Goal: Task Accomplishment & Management: Use online tool/utility

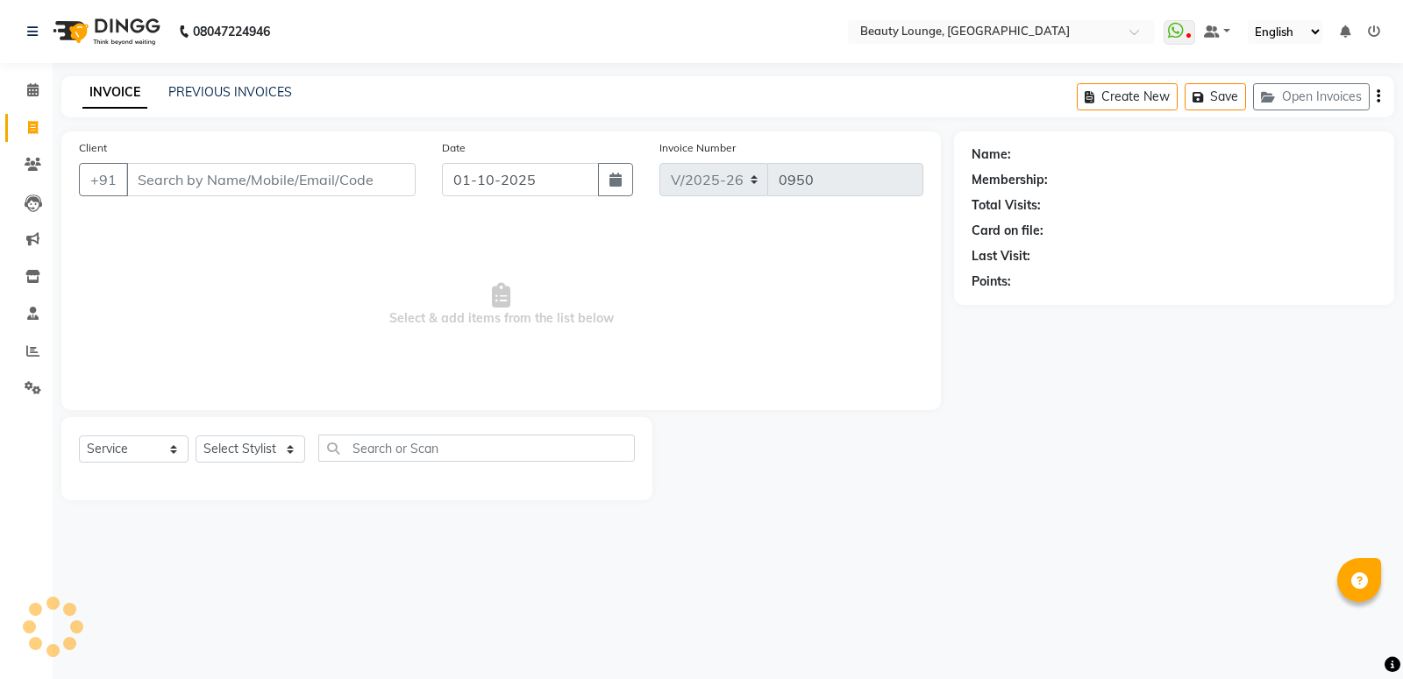
select select "649"
select select "service"
type input "99"
select select "product"
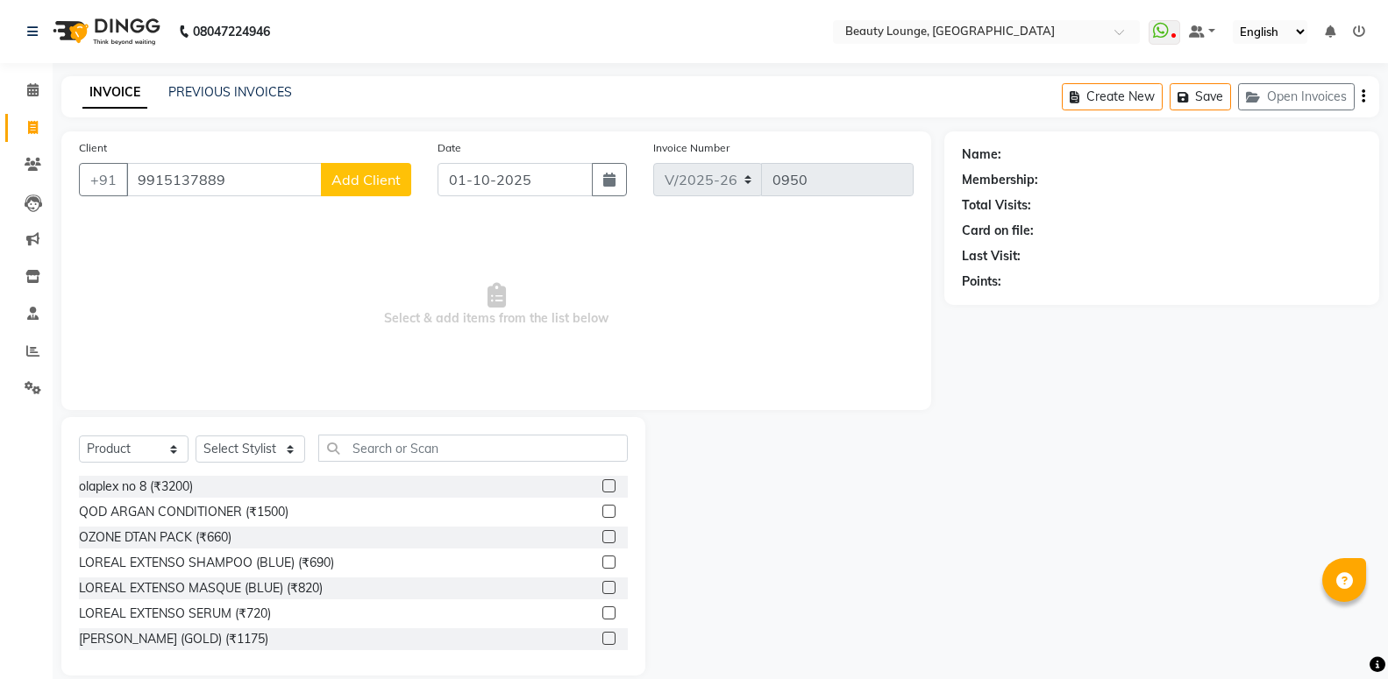
type input "9915137889"
click at [368, 176] on span "Add Client" at bounding box center [365, 180] width 69 height 18
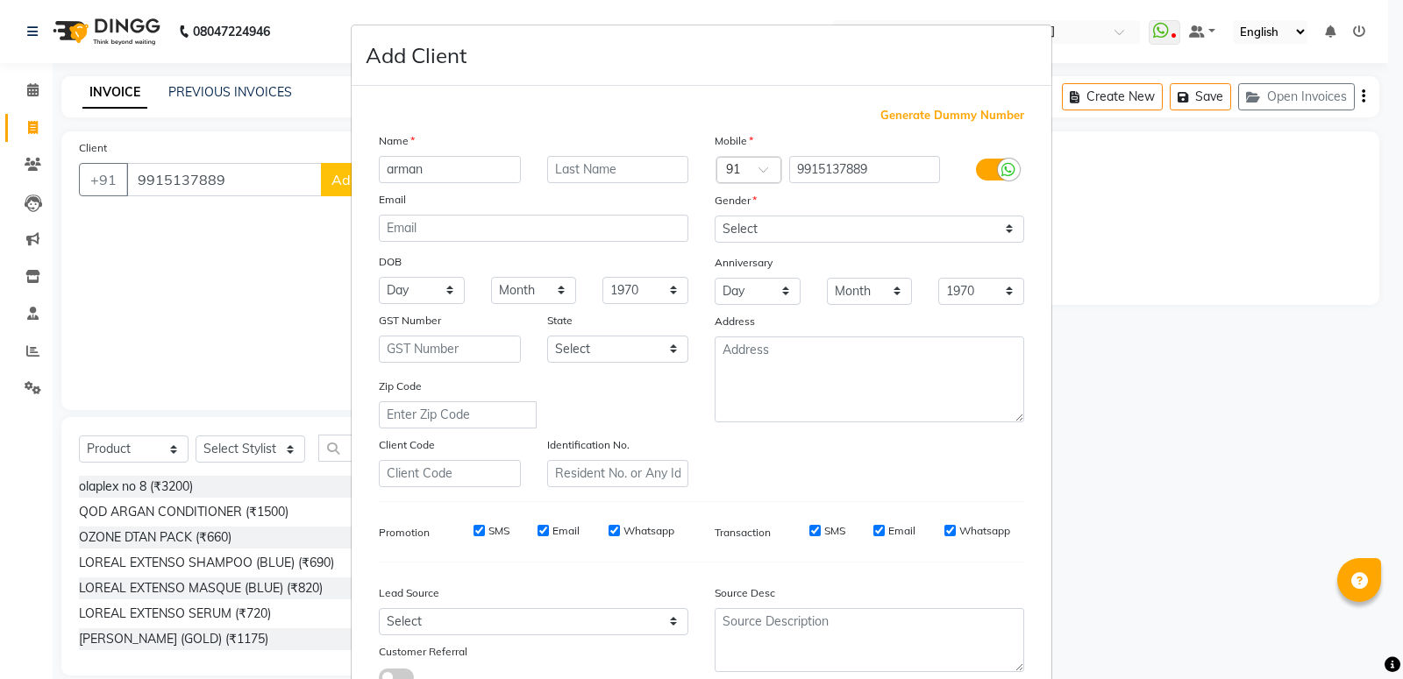
type input "arman"
drag, startPoint x: 824, startPoint y: 229, endPoint x: 821, endPoint y: 238, distance: 10.0
click at [823, 229] on select "Select [DEMOGRAPHIC_DATA] [DEMOGRAPHIC_DATA] Other Prefer Not To Say" at bounding box center [869, 229] width 309 height 27
select select "[DEMOGRAPHIC_DATA]"
click option "[DEMOGRAPHIC_DATA]" at bounding box center [0, 0] width 0 height 0
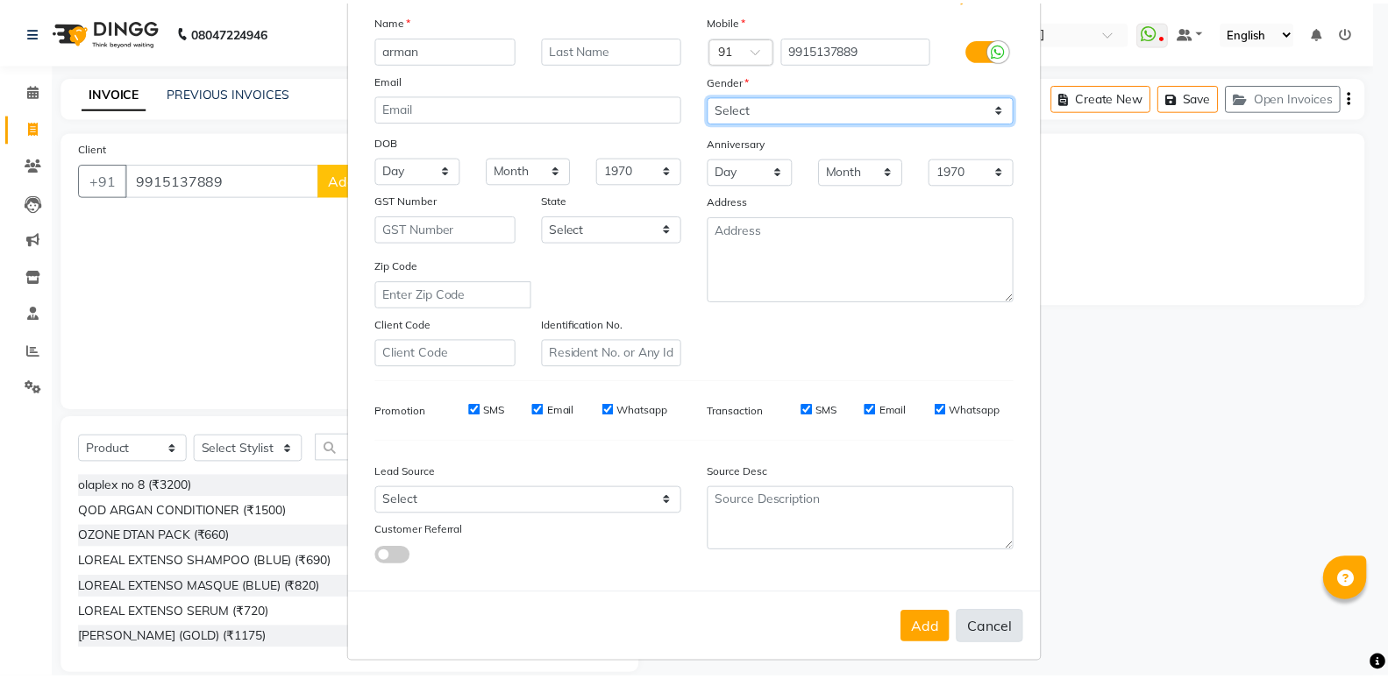
scroll to position [131, 0]
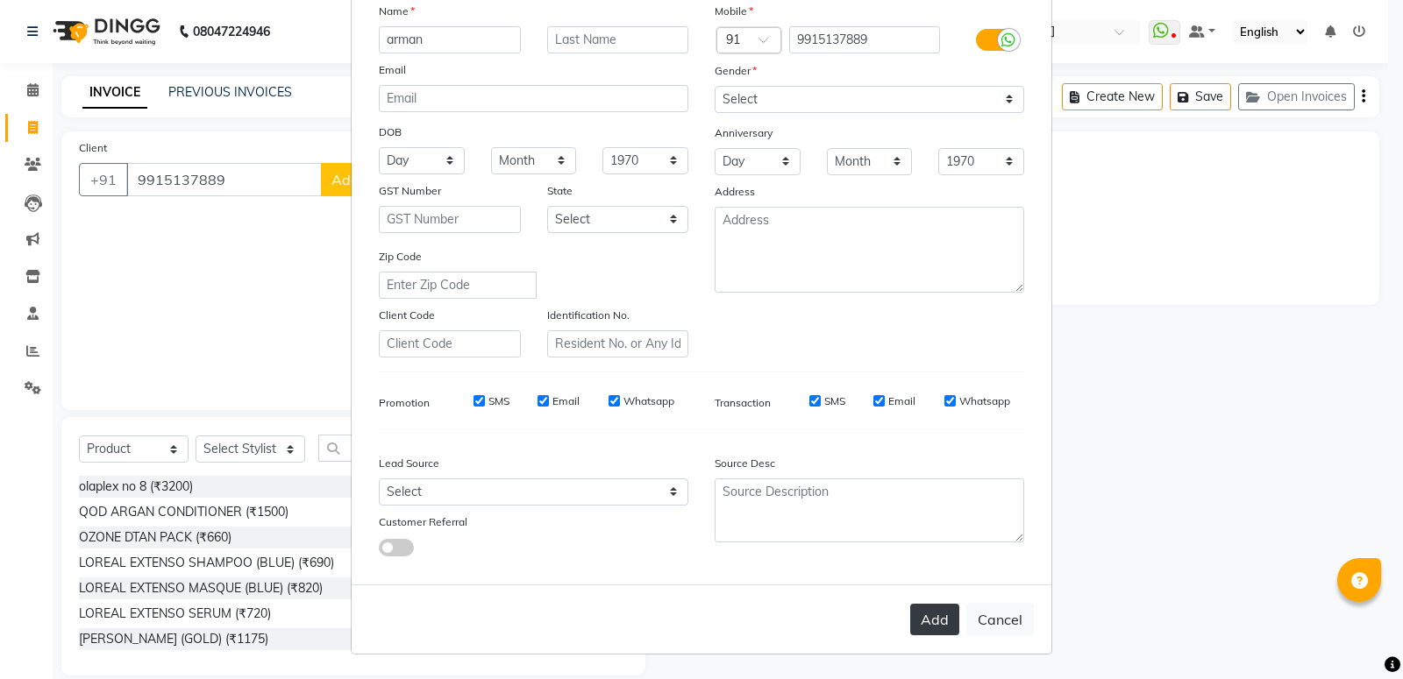
click at [917, 619] on button "Add" at bounding box center [934, 620] width 49 height 32
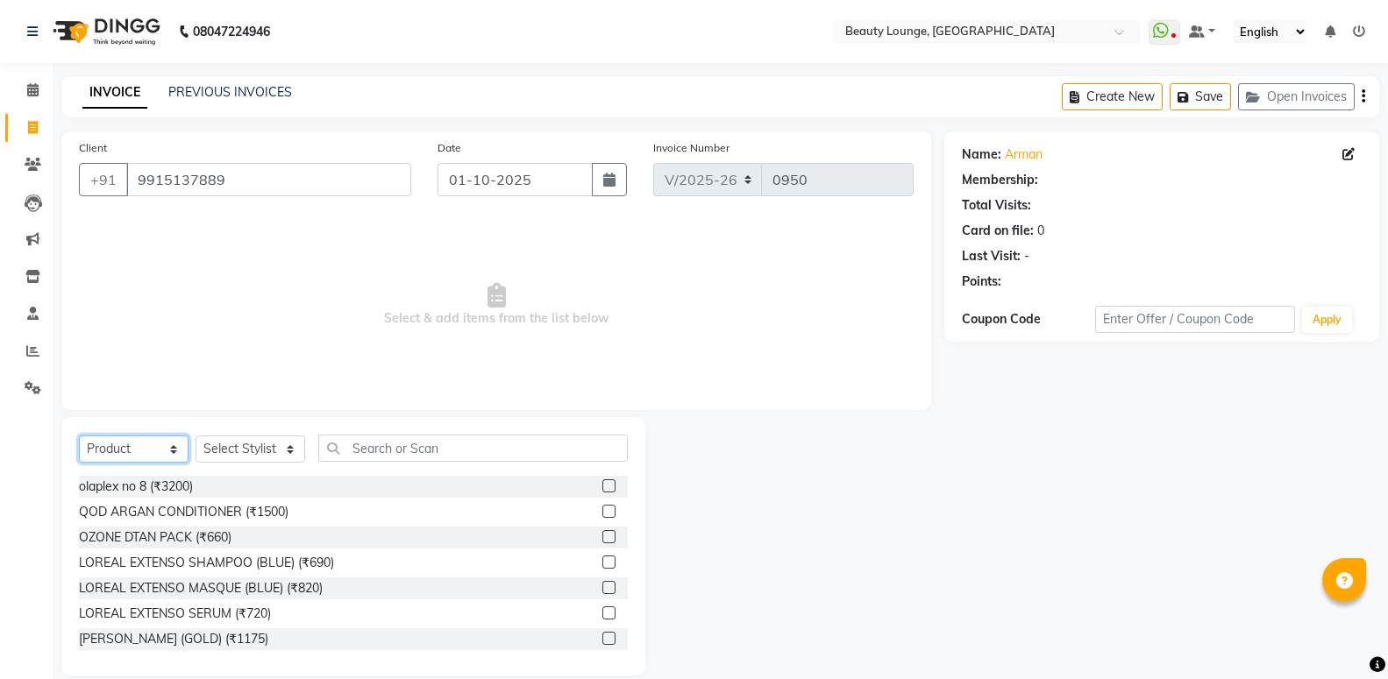
drag, startPoint x: 118, startPoint y: 449, endPoint x: 102, endPoint y: 462, distance: 21.2
click at [117, 449] on select "Select Service Product Membership Package Voucher Prepaid Gift Card" at bounding box center [134, 449] width 110 height 27
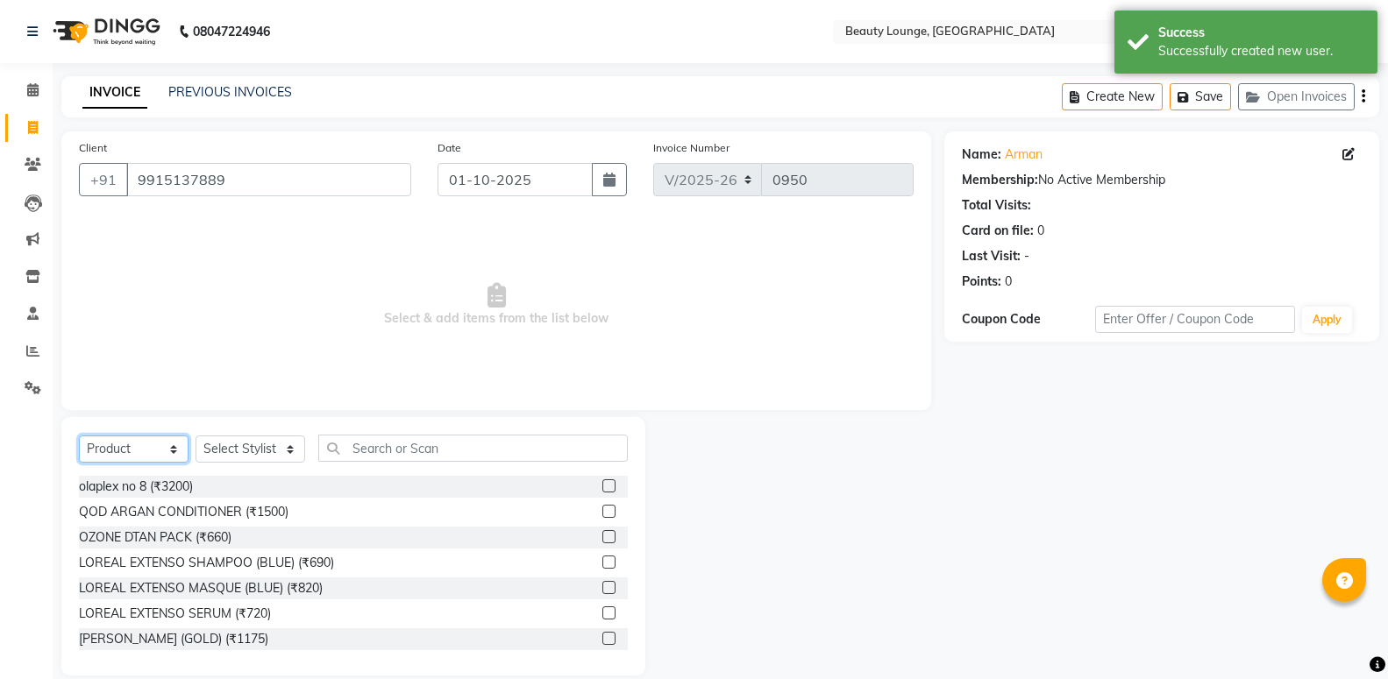
select select "service"
click option "Service" at bounding box center [0, 0] width 0 height 0
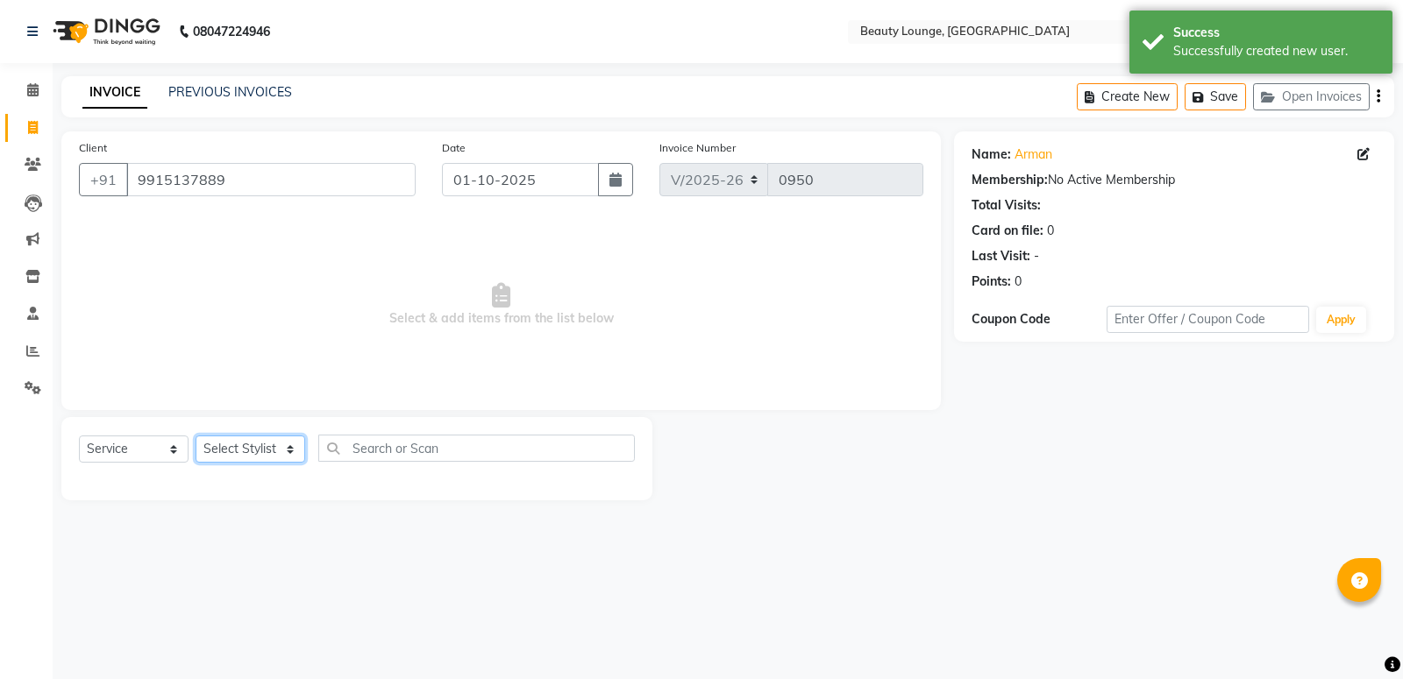
click at [196, 436] on select "Select Stylist [PERSON_NAME] [PERSON_NAME] golu [PERSON_NAME] [PERSON_NAME] [PE…" at bounding box center [251, 449] width 110 height 27
select select "76785"
click option "pankaj" at bounding box center [0, 0] width 0 height 0
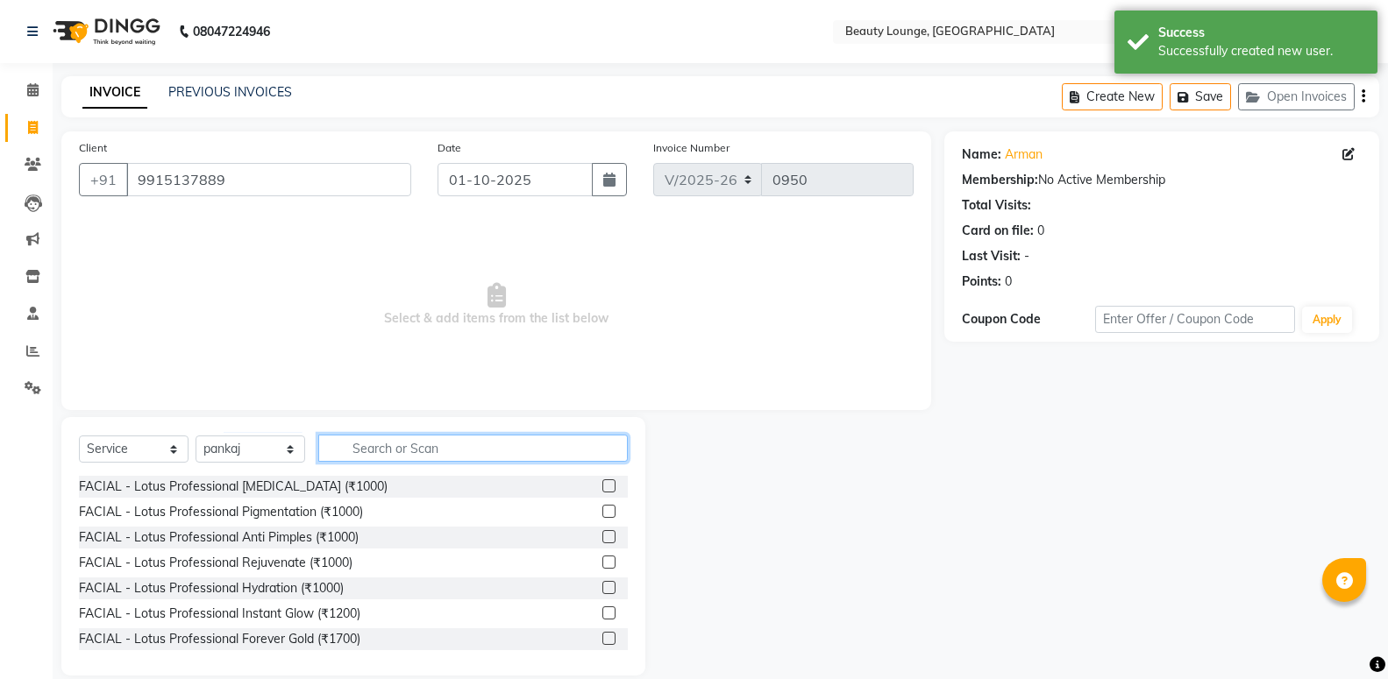
click at [424, 450] on input "text" at bounding box center [472, 448] width 309 height 27
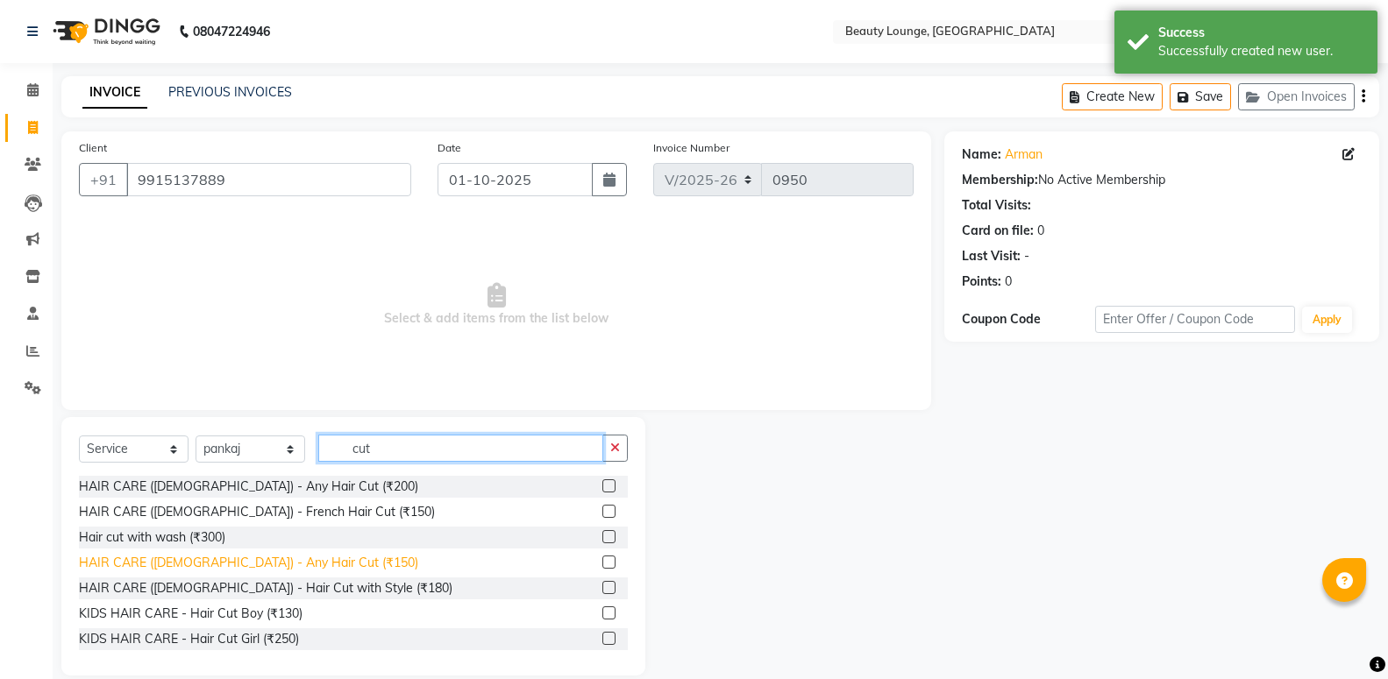
type input "cut"
click at [160, 559] on div "HAIR CARE ([DEMOGRAPHIC_DATA]) - Any Hair Cut (₹150)" at bounding box center [248, 563] width 339 height 18
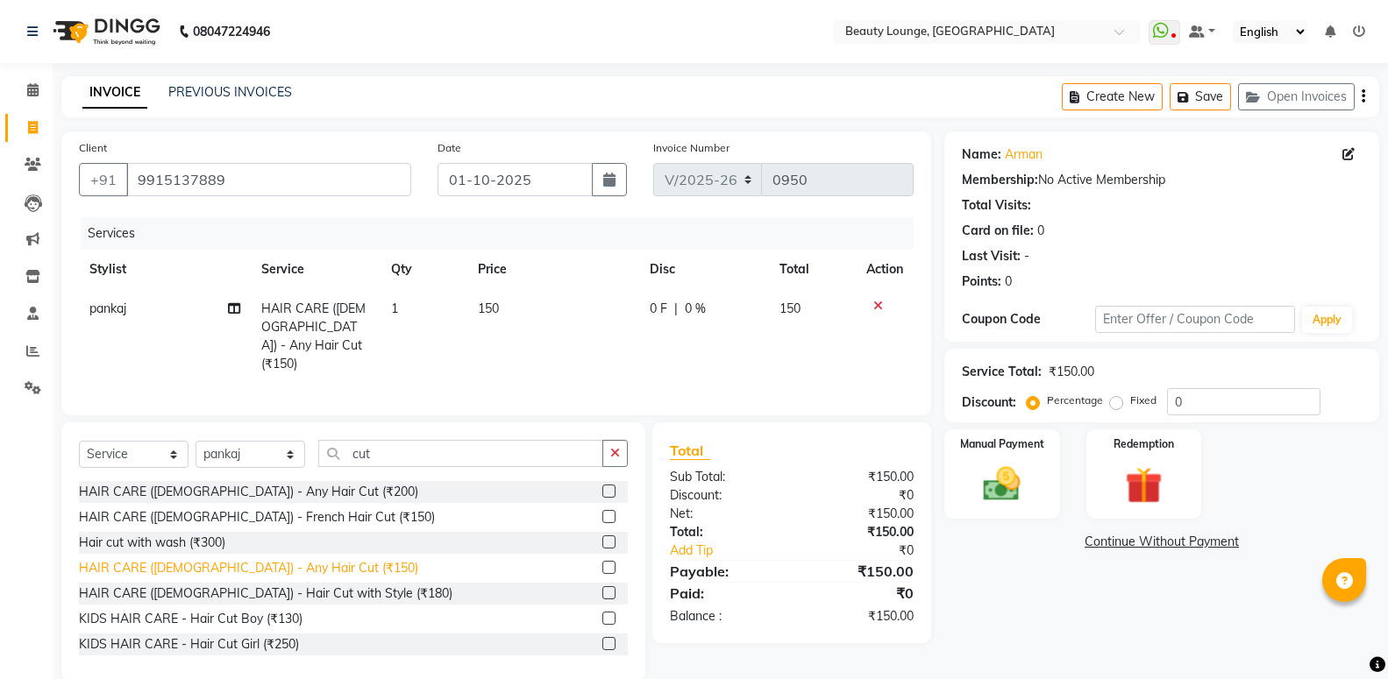
click at [162, 565] on div "HAIR CARE ([DEMOGRAPHIC_DATA]) - Any Hair Cut (₹150)" at bounding box center [248, 568] width 339 height 18
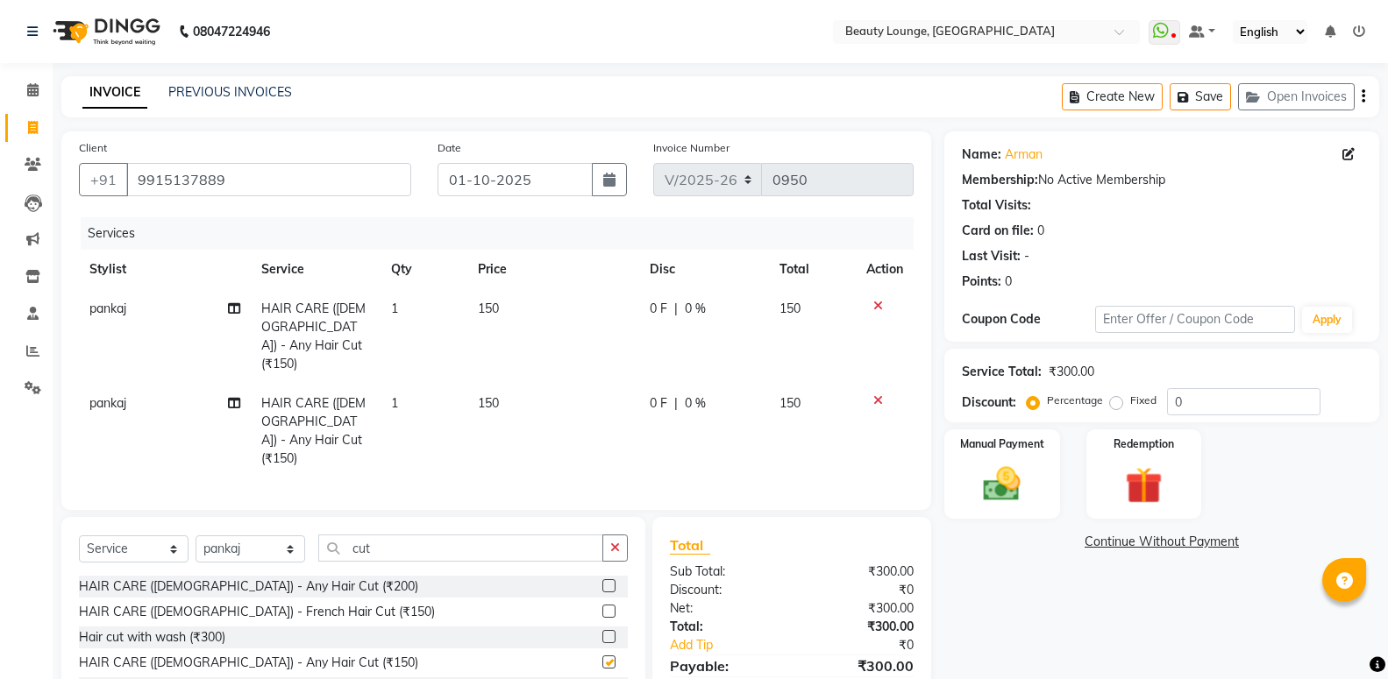
checkbox input "false"
click at [487, 316] on span "150" at bounding box center [488, 309] width 21 height 16
select select "76785"
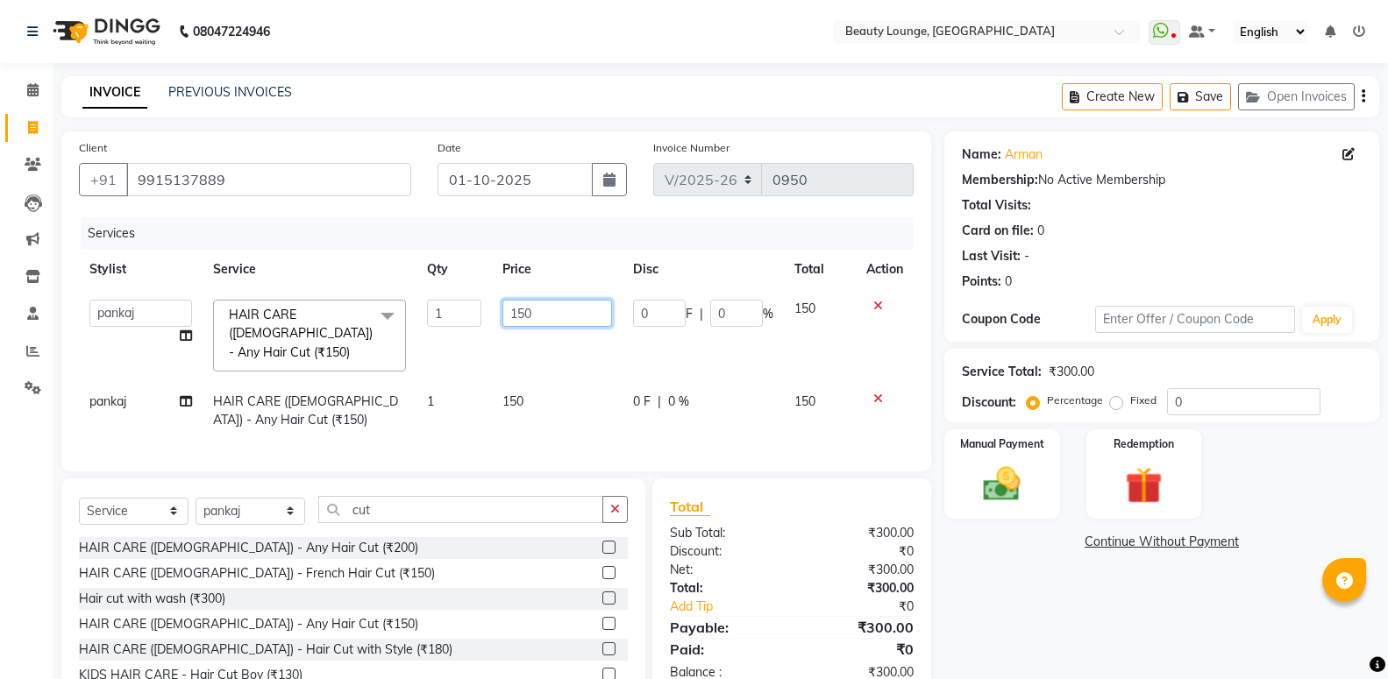
drag, startPoint x: 555, startPoint y: 318, endPoint x: 428, endPoint y: 278, distance: 133.4
click at [502, 300] on input "150" at bounding box center [557, 313] width 110 height 27
type input "200"
click at [587, 382] on td "150" at bounding box center [557, 411] width 131 height 58
select select "76785"
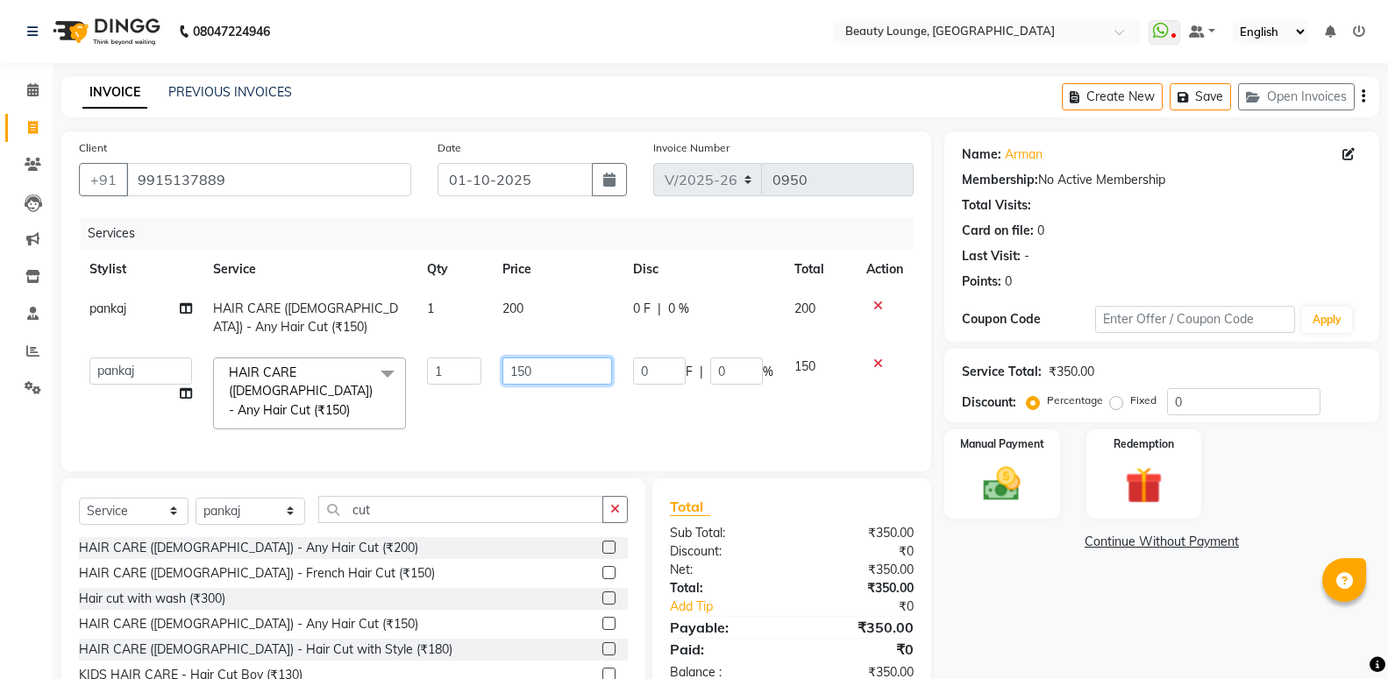
drag, startPoint x: 544, startPoint y: 372, endPoint x: 312, endPoint y: 300, distance: 242.4
click at [502, 358] on input "150" at bounding box center [557, 371] width 110 height 27
type input "200"
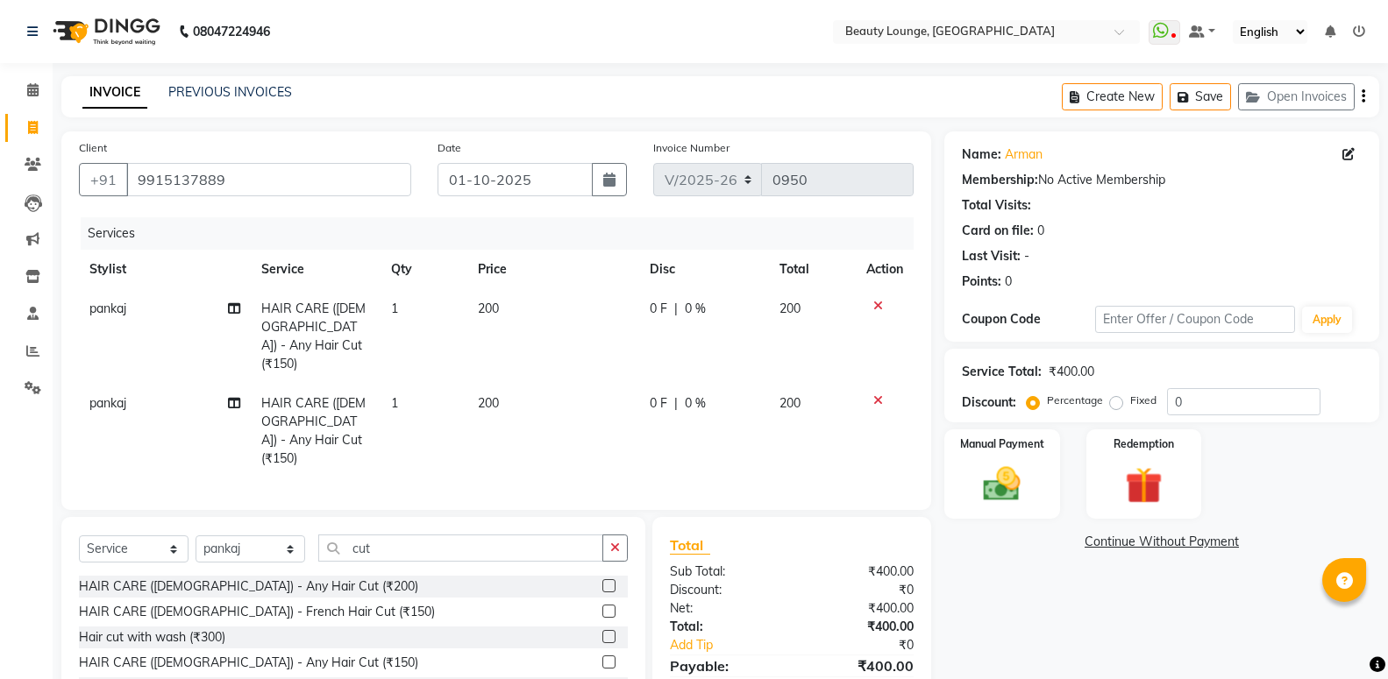
click at [565, 411] on td "200" at bounding box center [553, 431] width 172 height 95
select select "76785"
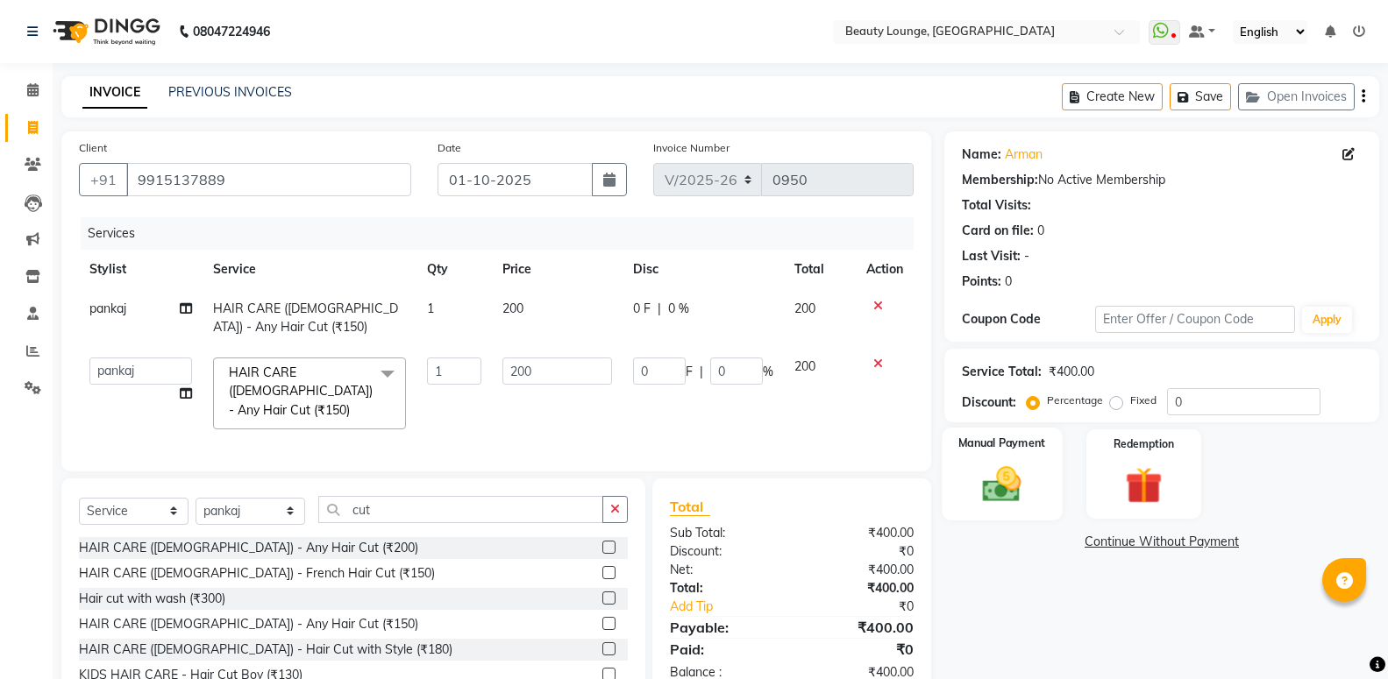
click at [979, 487] on img at bounding box center [1001, 484] width 62 height 45
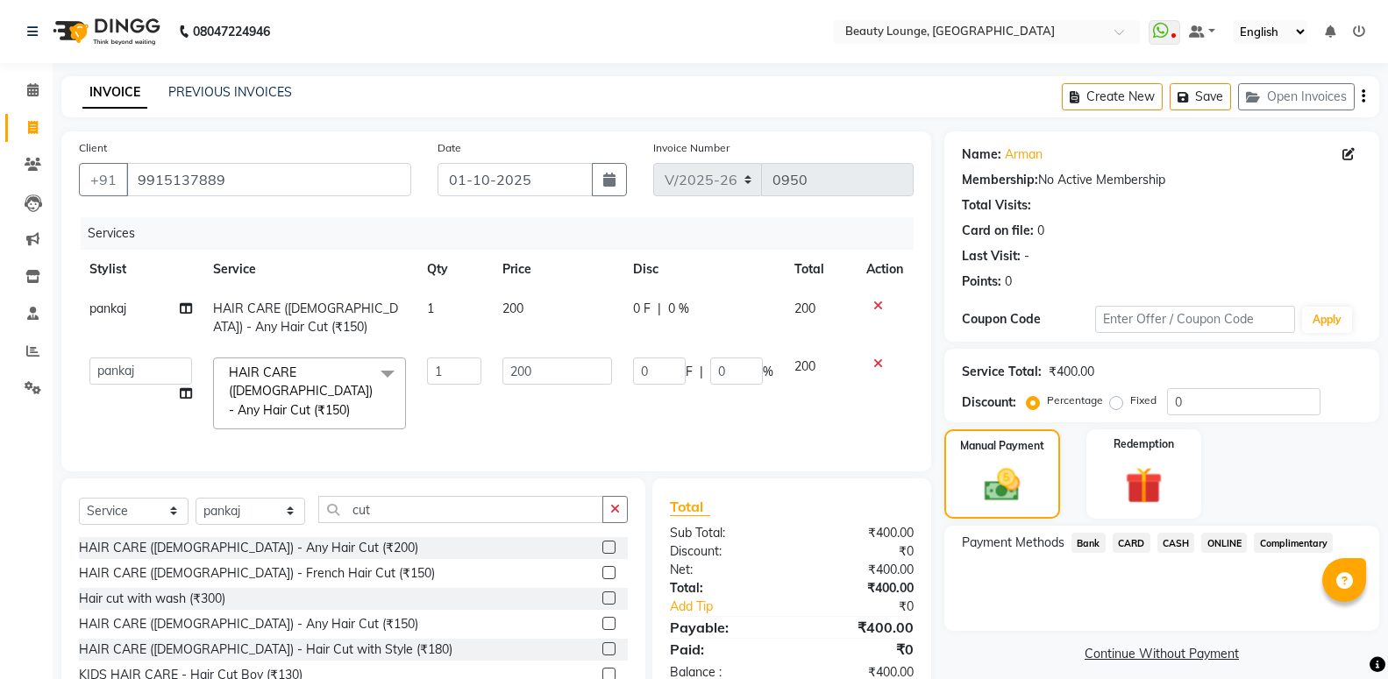
click at [1182, 544] on span "CASH" at bounding box center [1176, 543] width 38 height 20
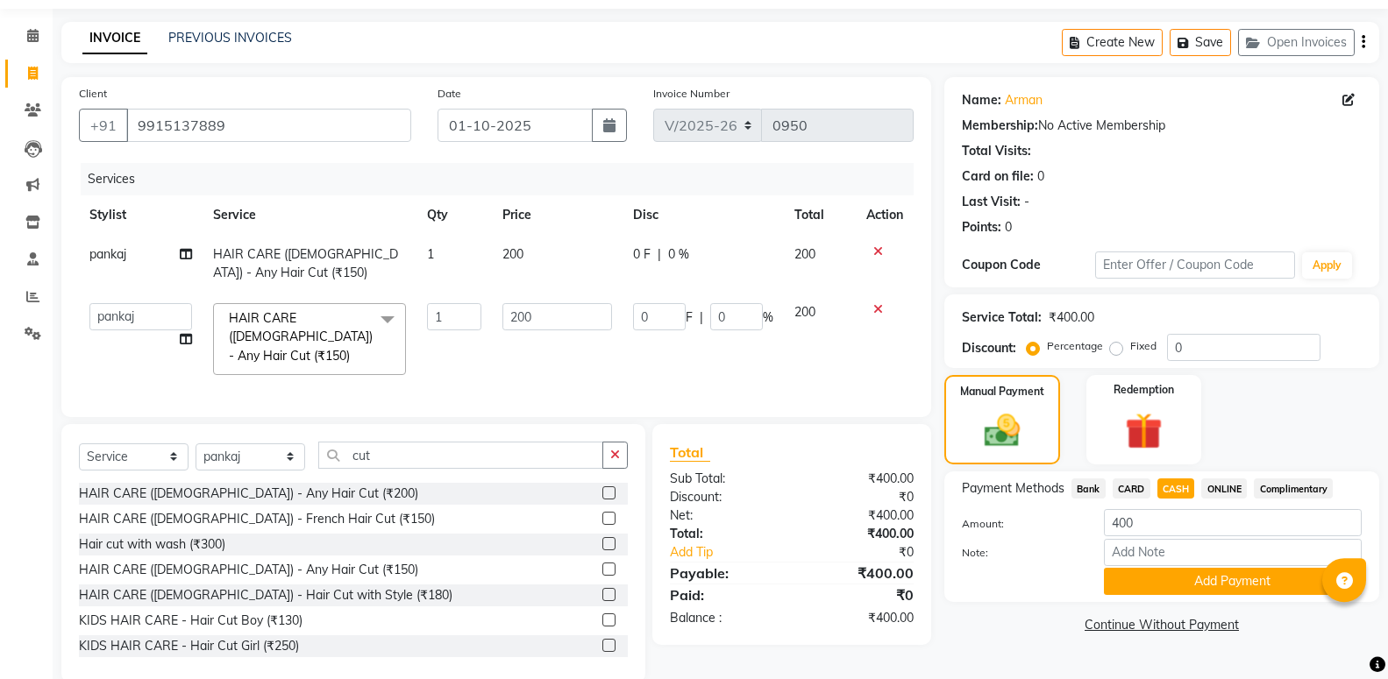
scroll to position [81, 0]
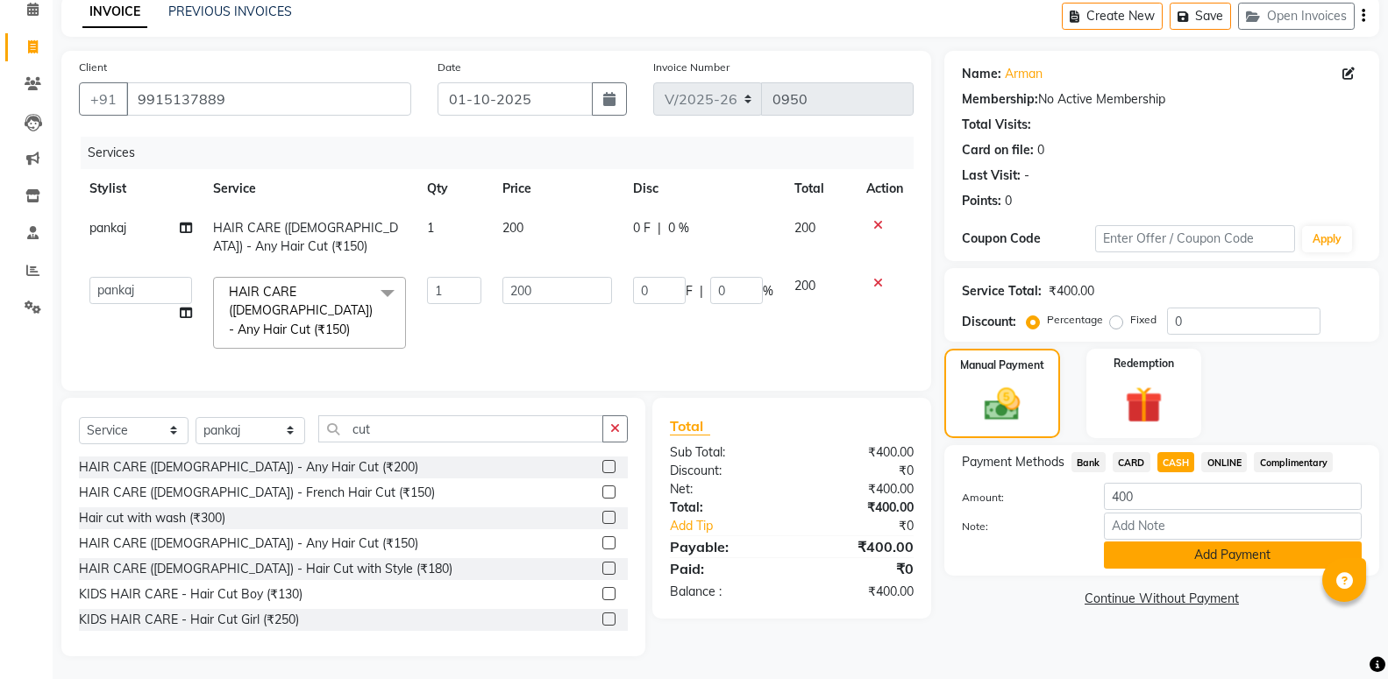
click at [1209, 553] on button "Add Payment" at bounding box center [1233, 555] width 258 height 27
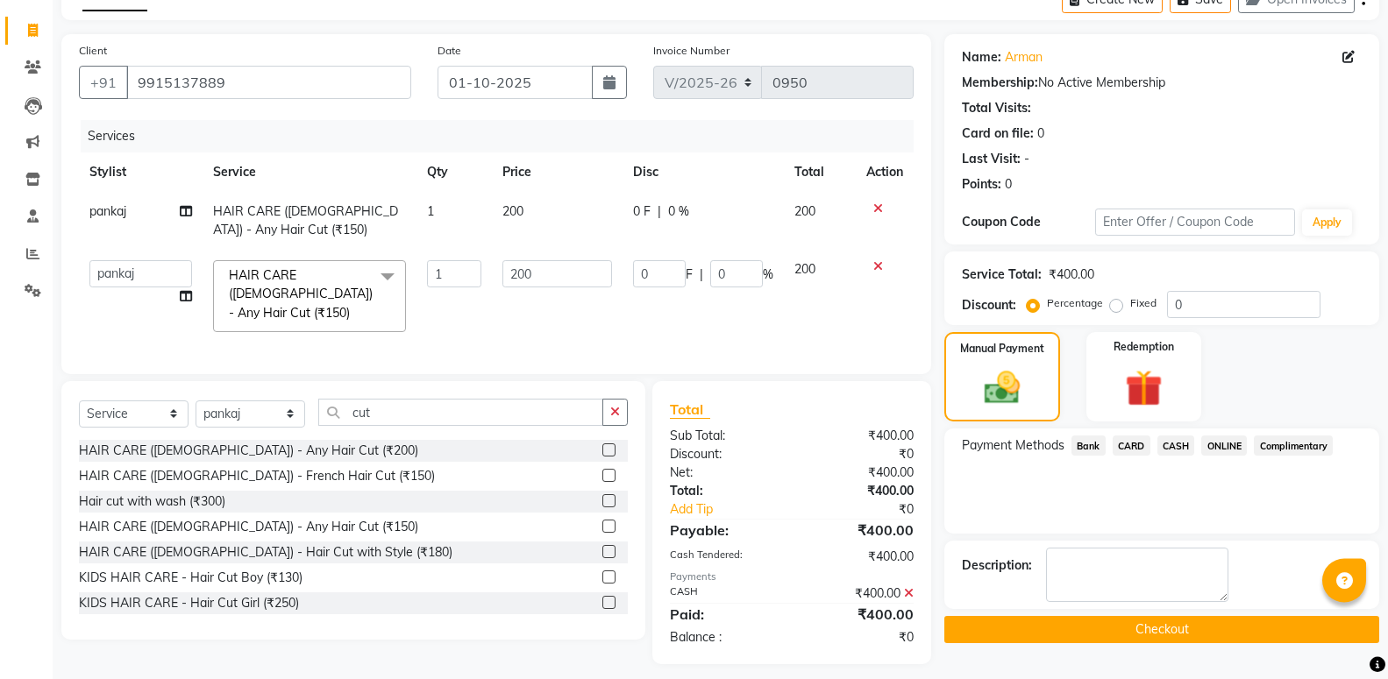
scroll to position [108, 0]
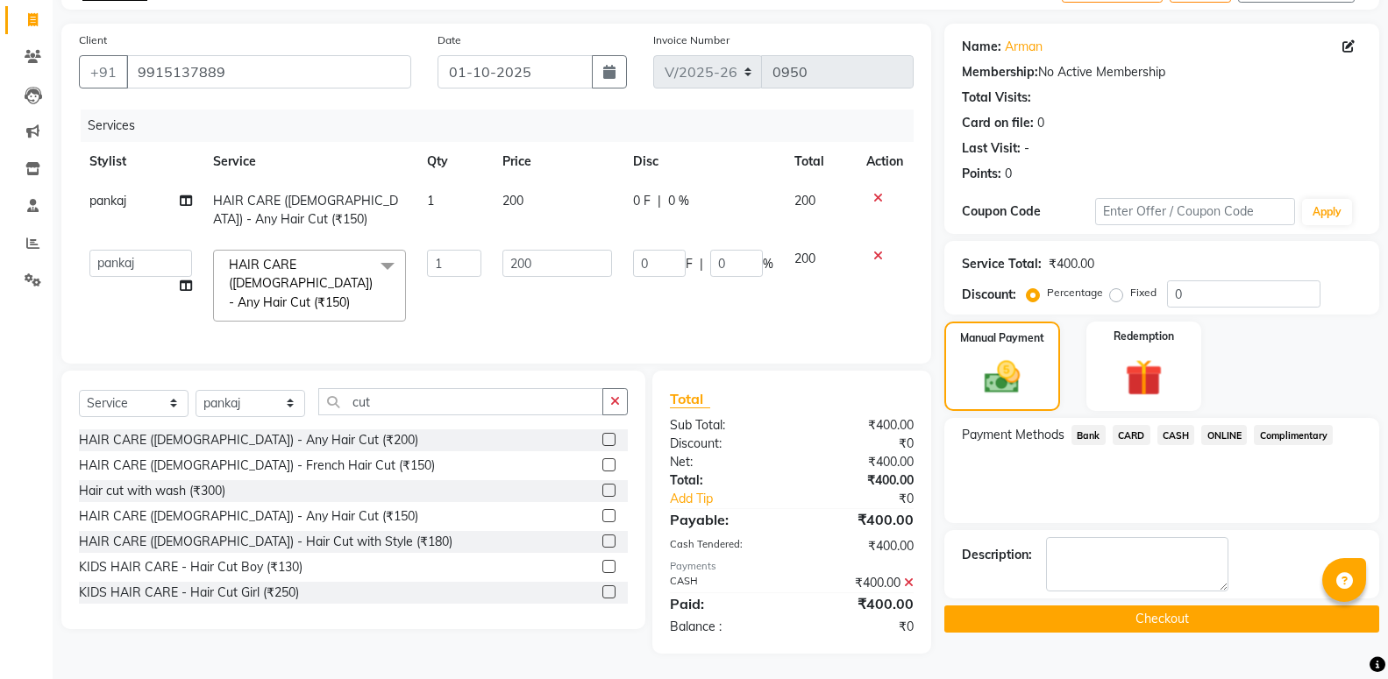
click at [1271, 633] on button "Checkout" at bounding box center [1161, 619] width 435 height 27
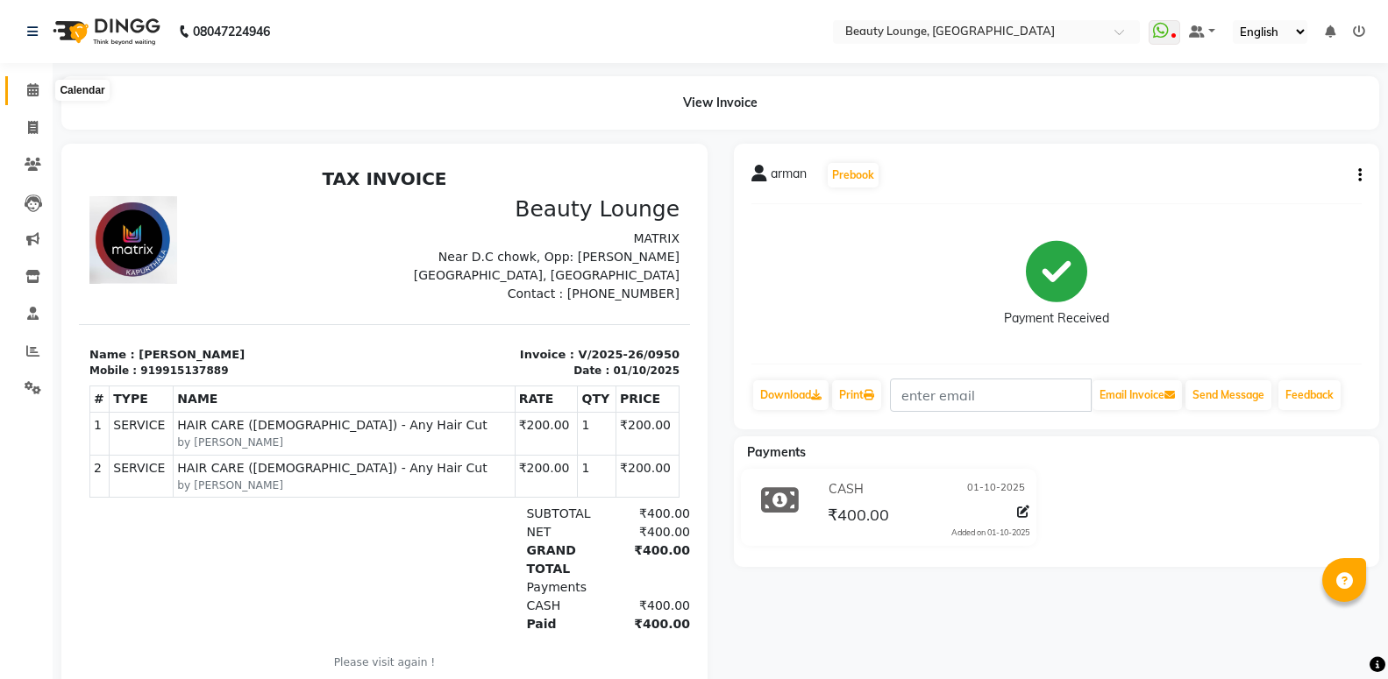
click at [31, 87] on icon at bounding box center [32, 89] width 11 height 13
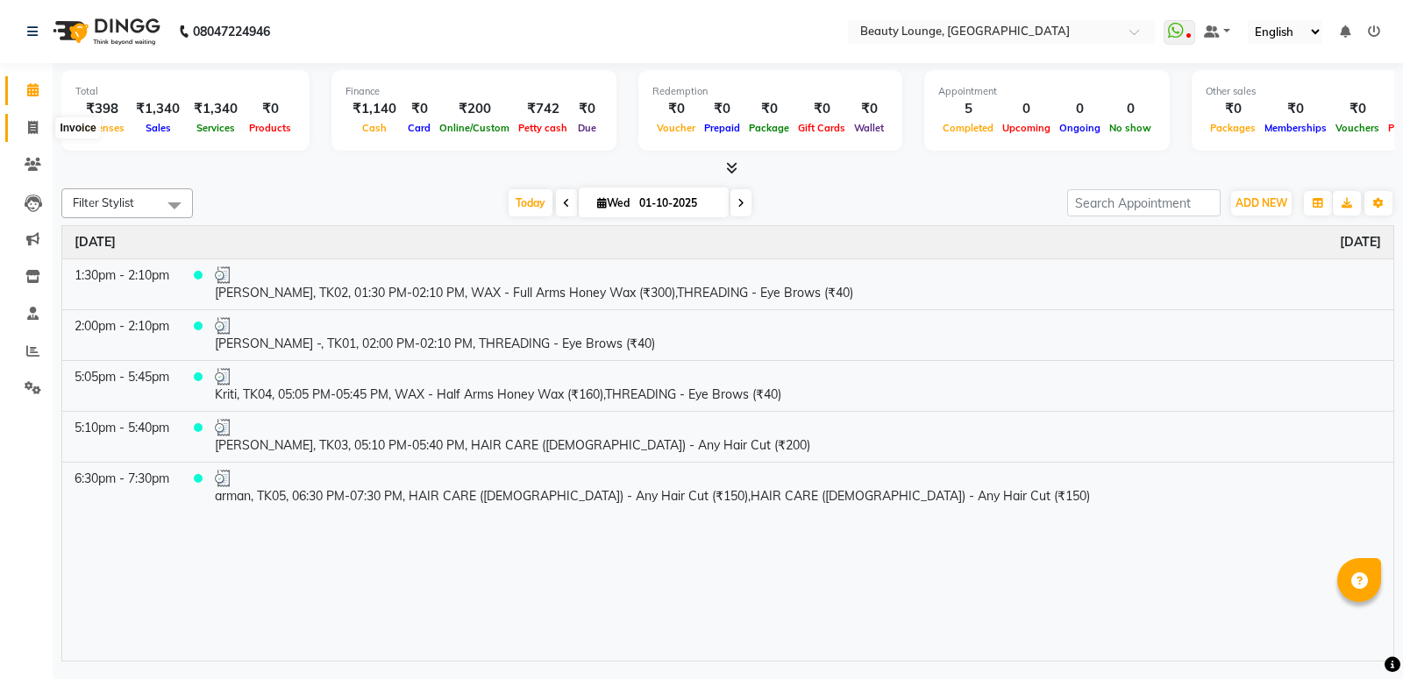
drag, startPoint x: 36, startPoint y: 135, endPoint x: 31, endPoint y: 143, distance: 9.5
click at [35, 138] on link "Invoice" at bounding box center [26, 128] width 42 height 29
select select "service"
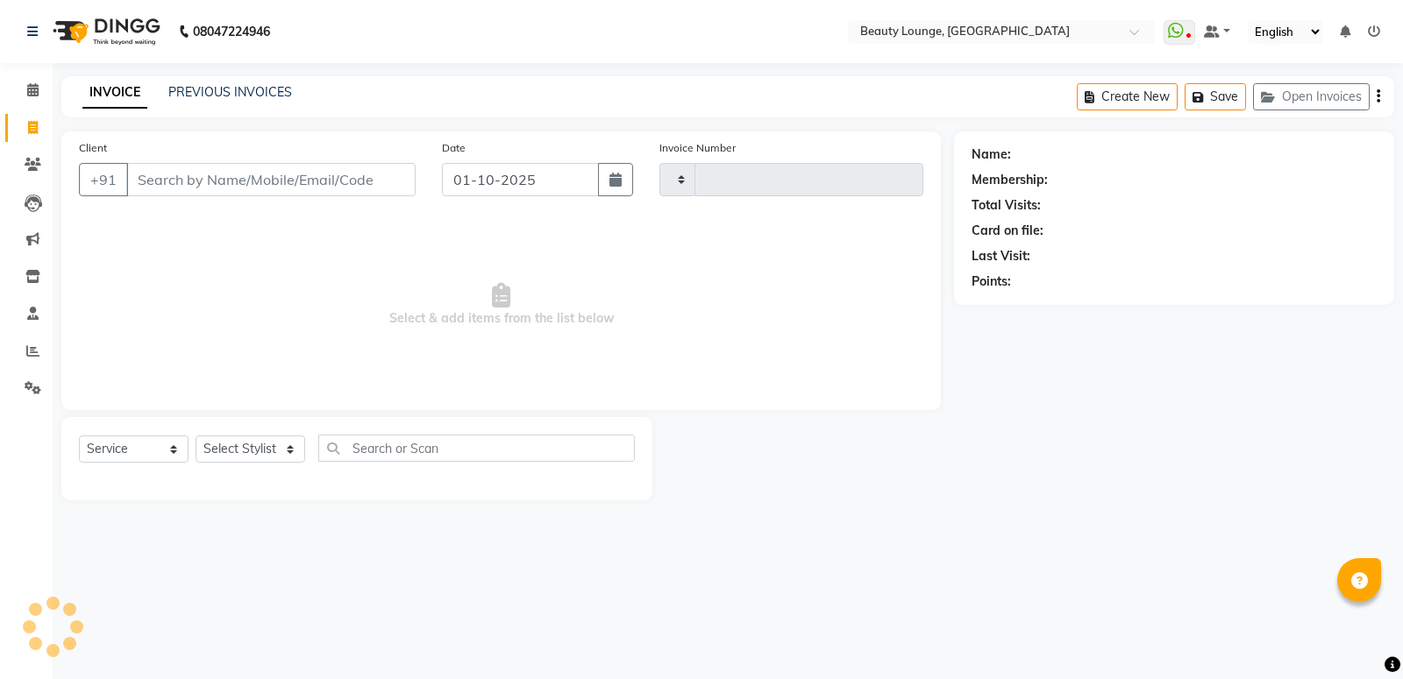
type input "0951"
select select "649"
type input "90"
select select "product"
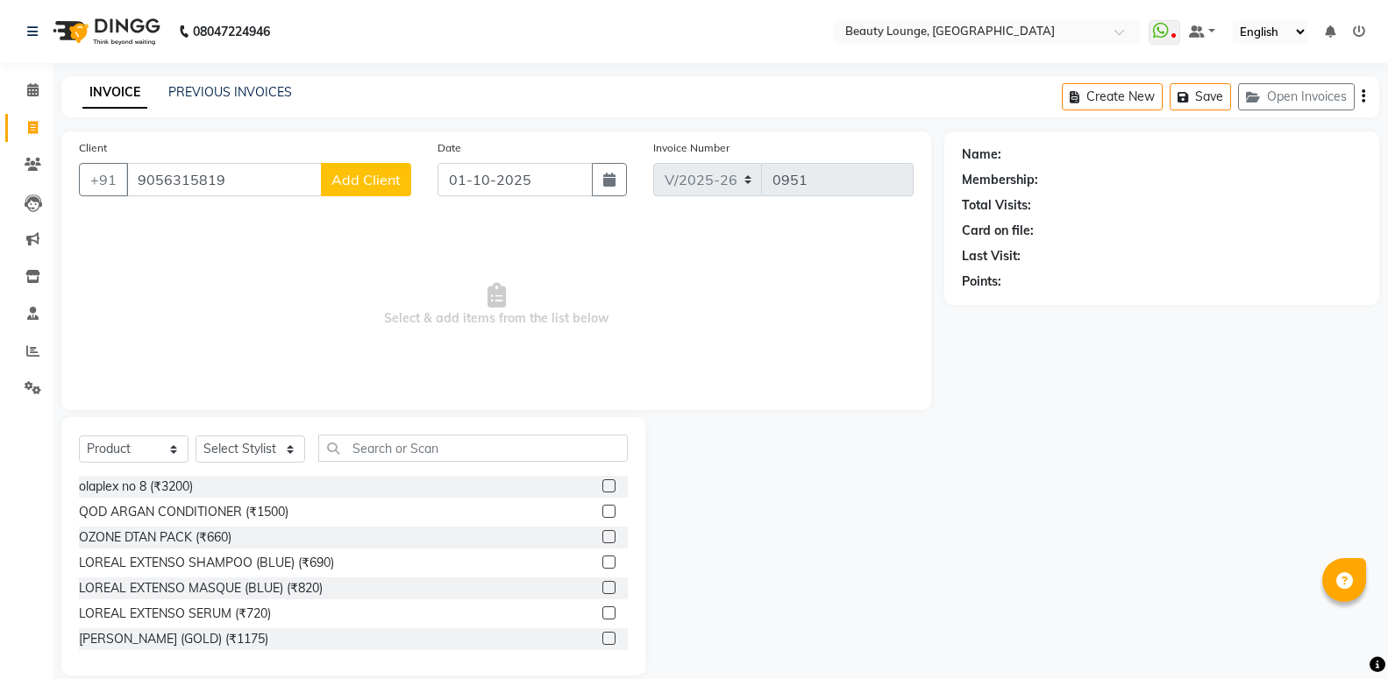
type input "9056315819"
click at [359, 176] on span "Add Client" at bounding box center [365, 180] width 69 height 18
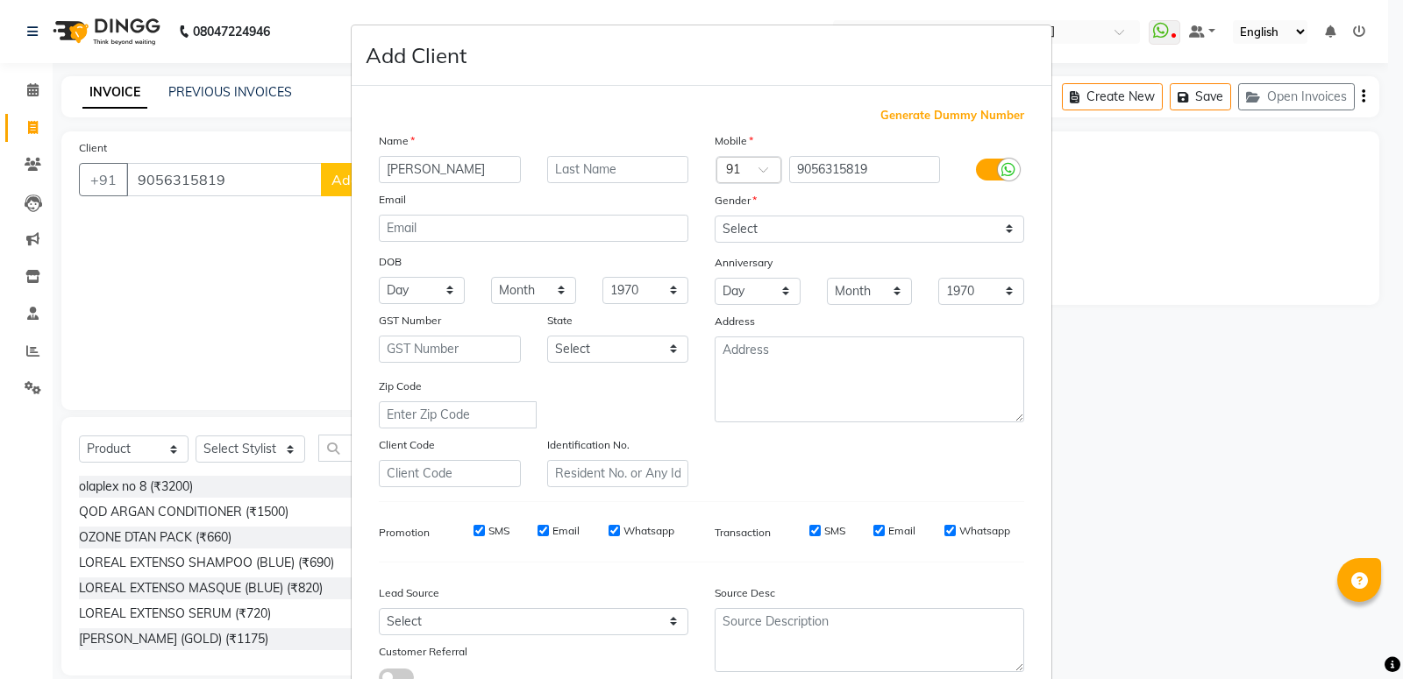
type input "[PERSON_NAME]"
click at [715, 216] on select "Select [DEMOGRAPHIC_DATA] [DEMOGRAPHIC_DATA] Other Prefer Not To Say" at bounding box center [869, 229] width 309 height 27
select select "[DEMOGRAPHIC_DATA]"
click option "[DEMOGRAPHIC_DATA]" at bounding box center [0, 0] width 0 height 0
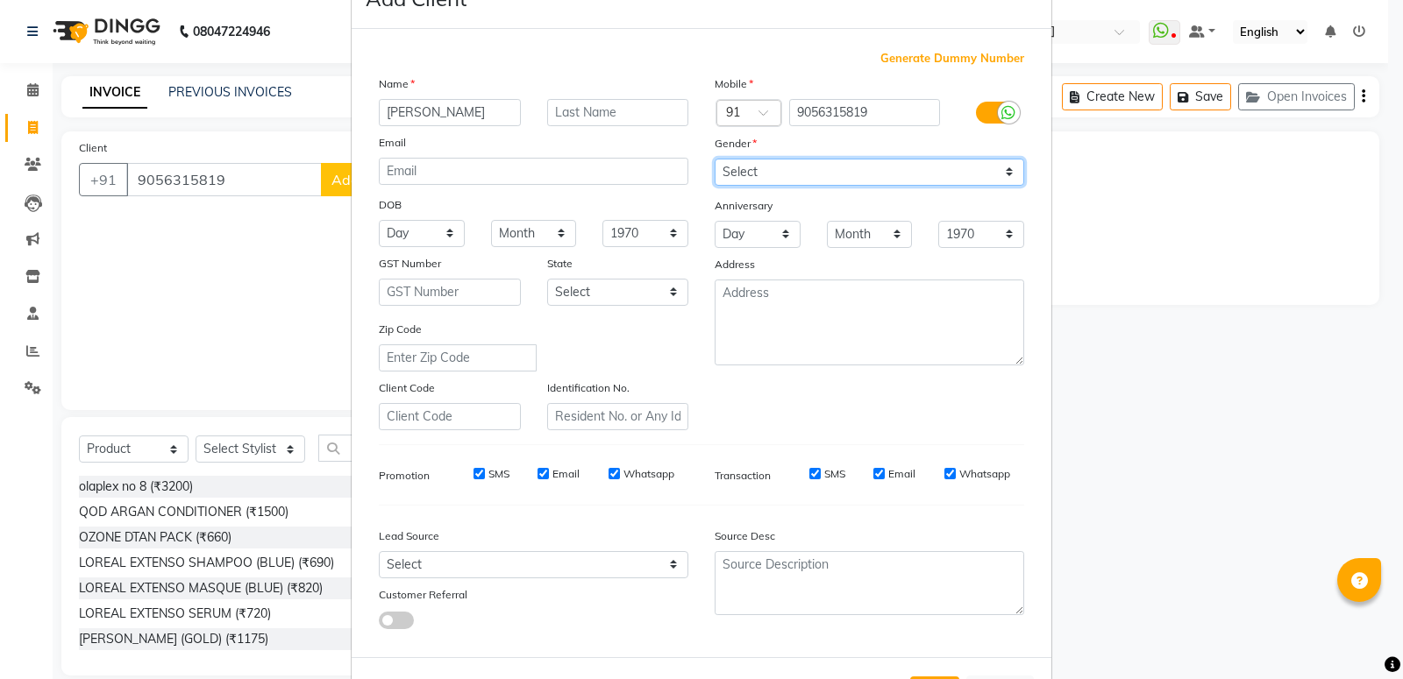
scroll to position [95, 0]
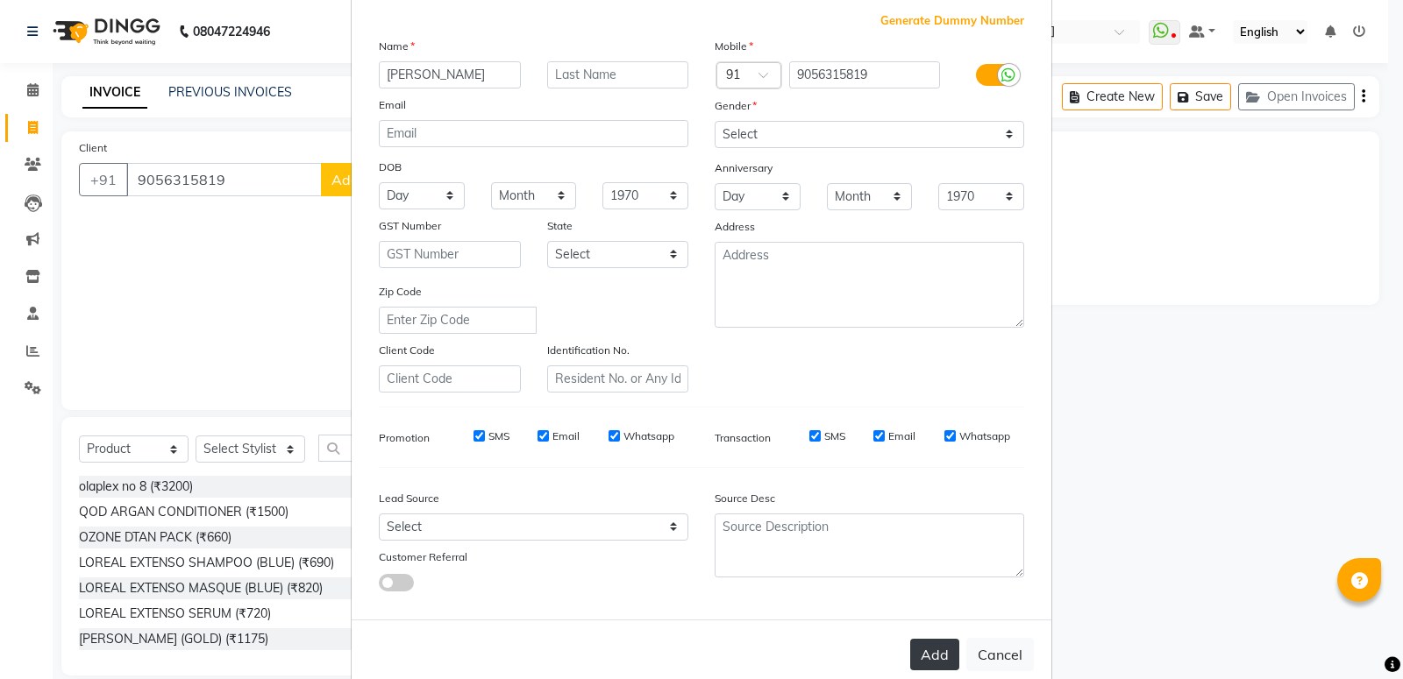
click at [910, 654] on button "Add" at bounding box center [934, 655] width 49 height 32
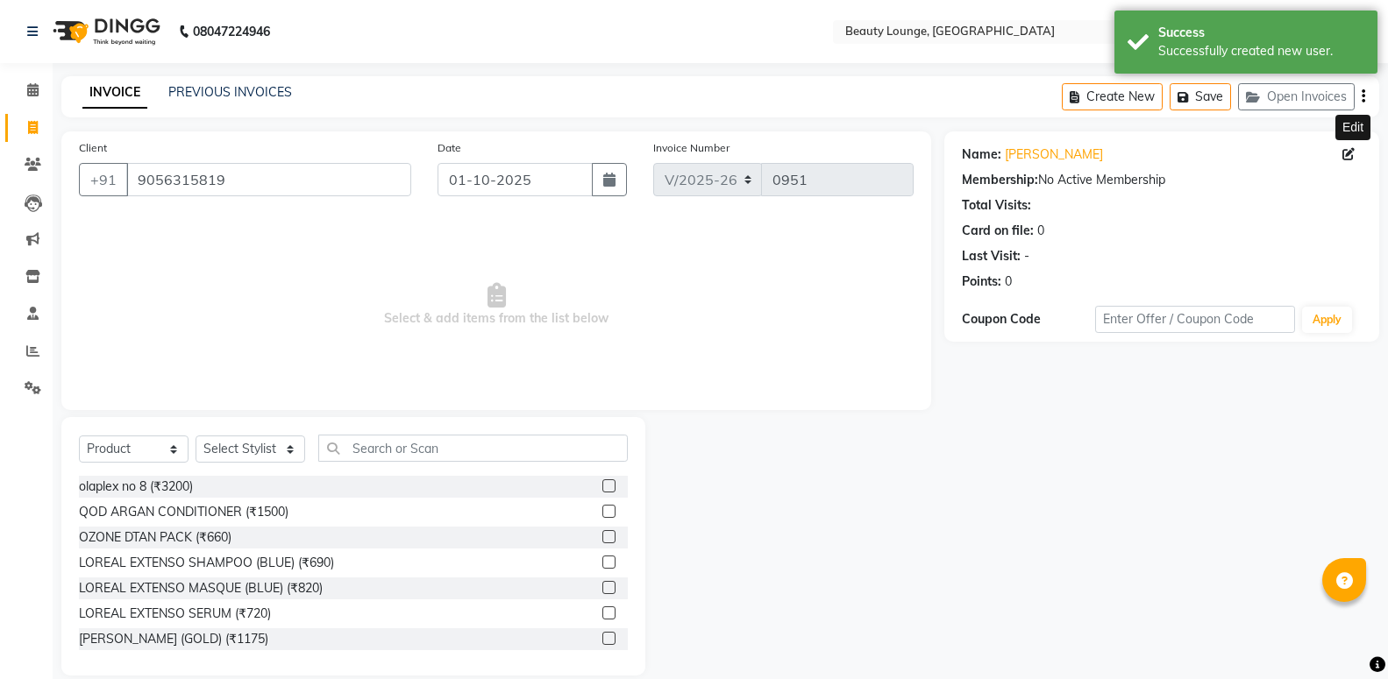
click at [1342, 153] on icon at bounding box center [1348, 154] width 12 height 12
select select "[DEMOGRAPHIC_DATA]"
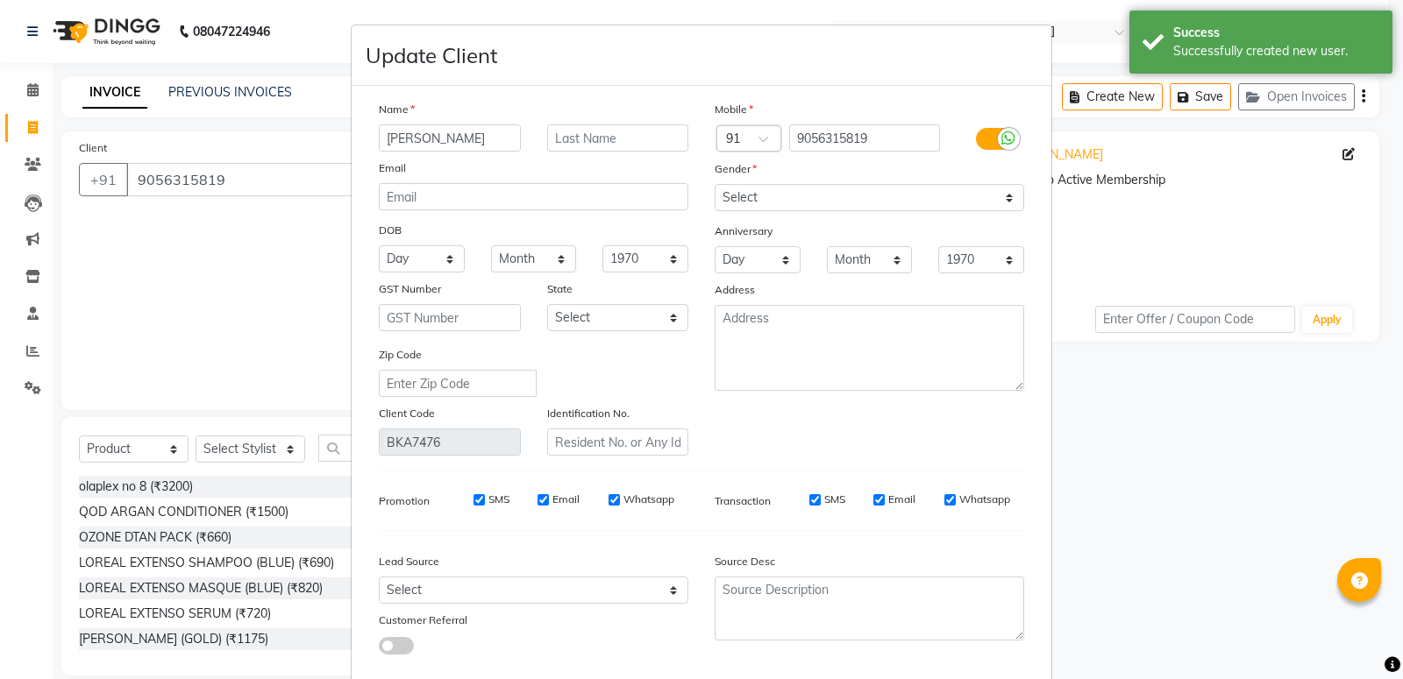
drag, startPoint x: 447, startPoint y: 139, endPoint x: 0, endPoint y: 40, distance: 458.0
click at [379, 124] on input "[PERSON_NAME]" at bounding box center [450, 137] width 142 height 27
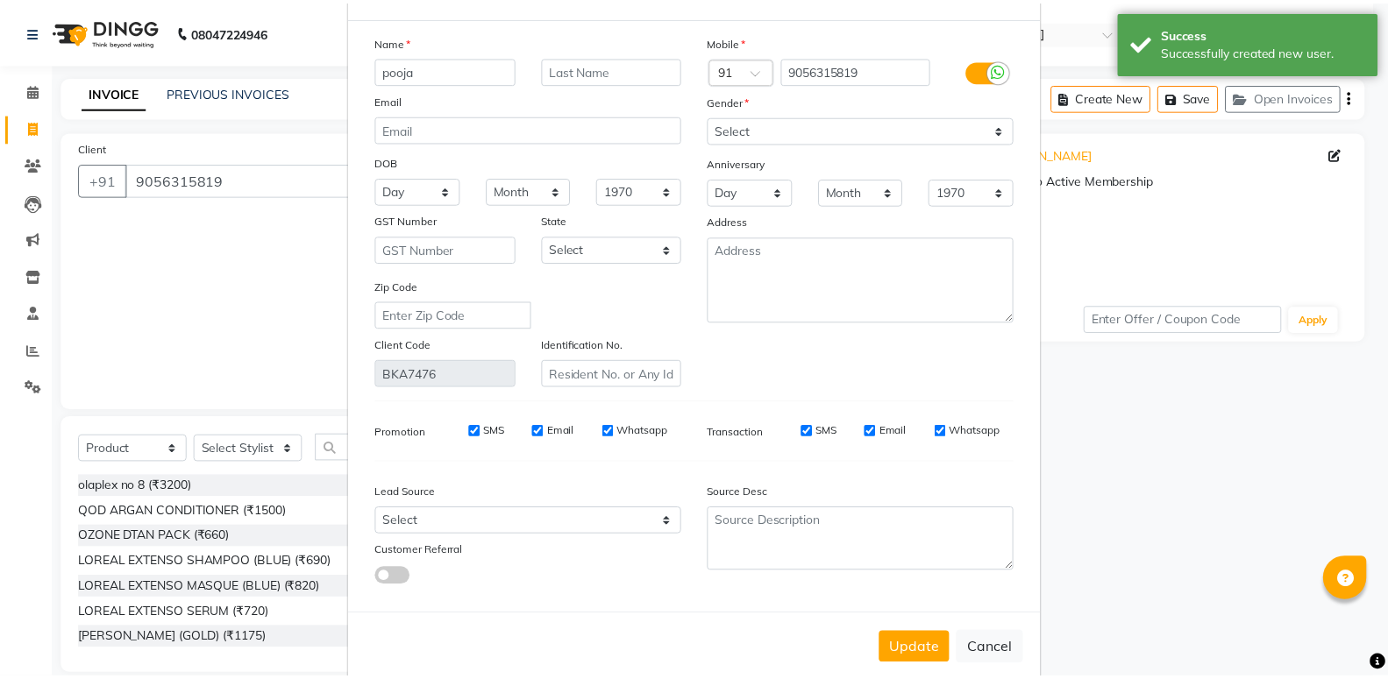
scroll to position [99, 0]
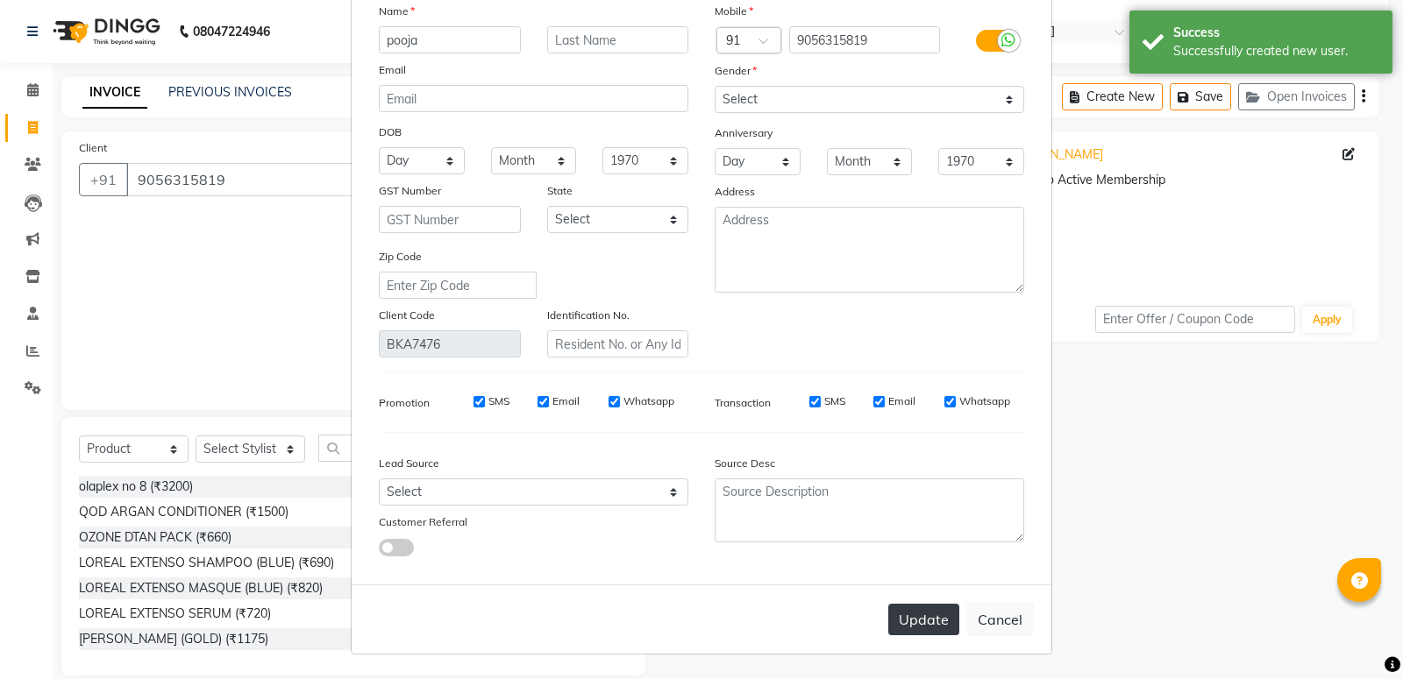
type input "pooja"
click at [915, 617] on button "Update" at bounding box center [923, 620] width 71 height 32
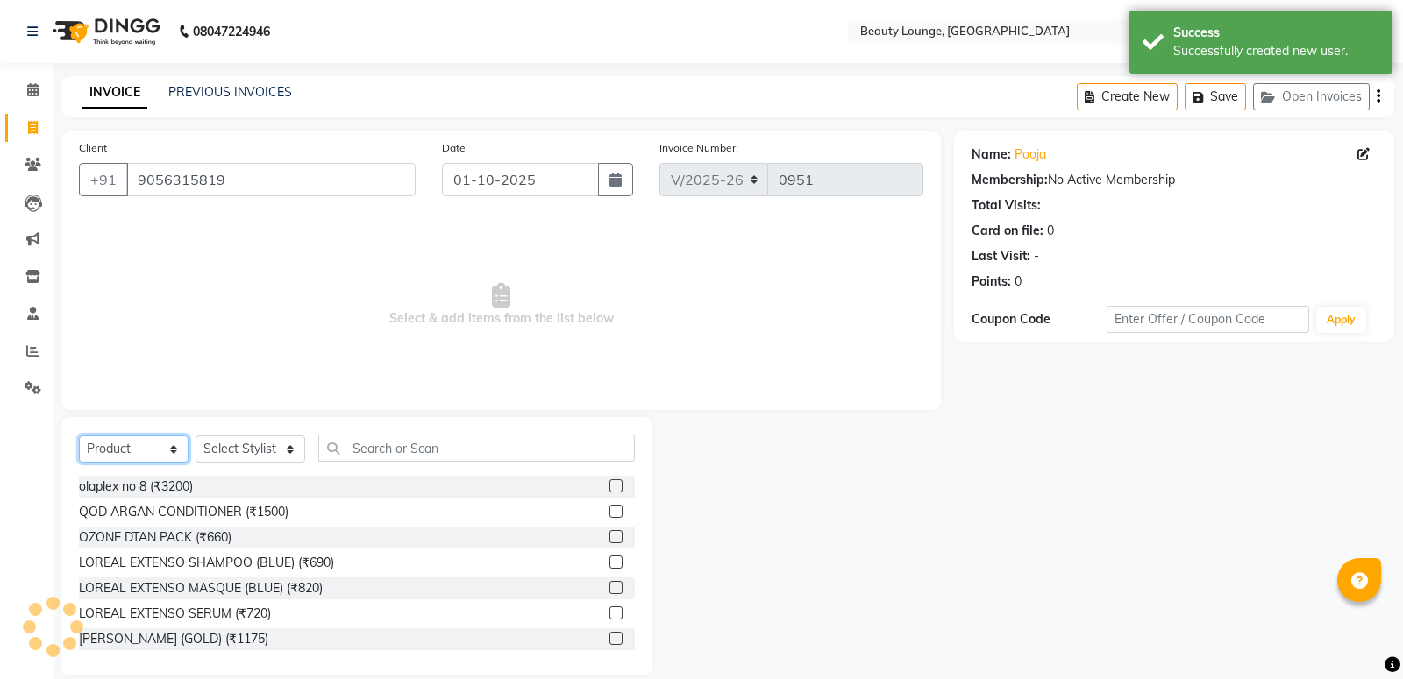
click at [103, 459] on select "Select Service Product Membership Package Voucher Prepaid Gift Card" at bounding box center [134, 449] width 110 height 27
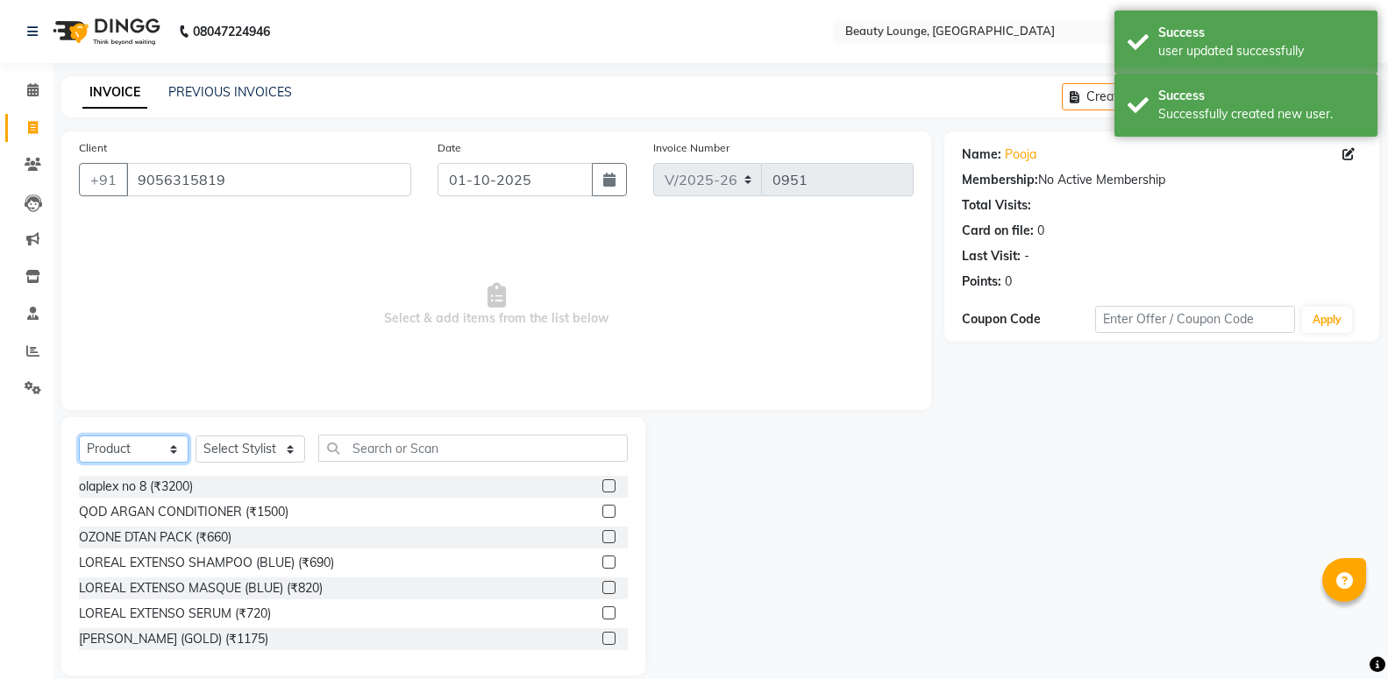
click at [124, 450] on select "Select Service Product Membership Package Voucher Prepaid Gift Card" at bounding box center [134, 449] width 110 height 27
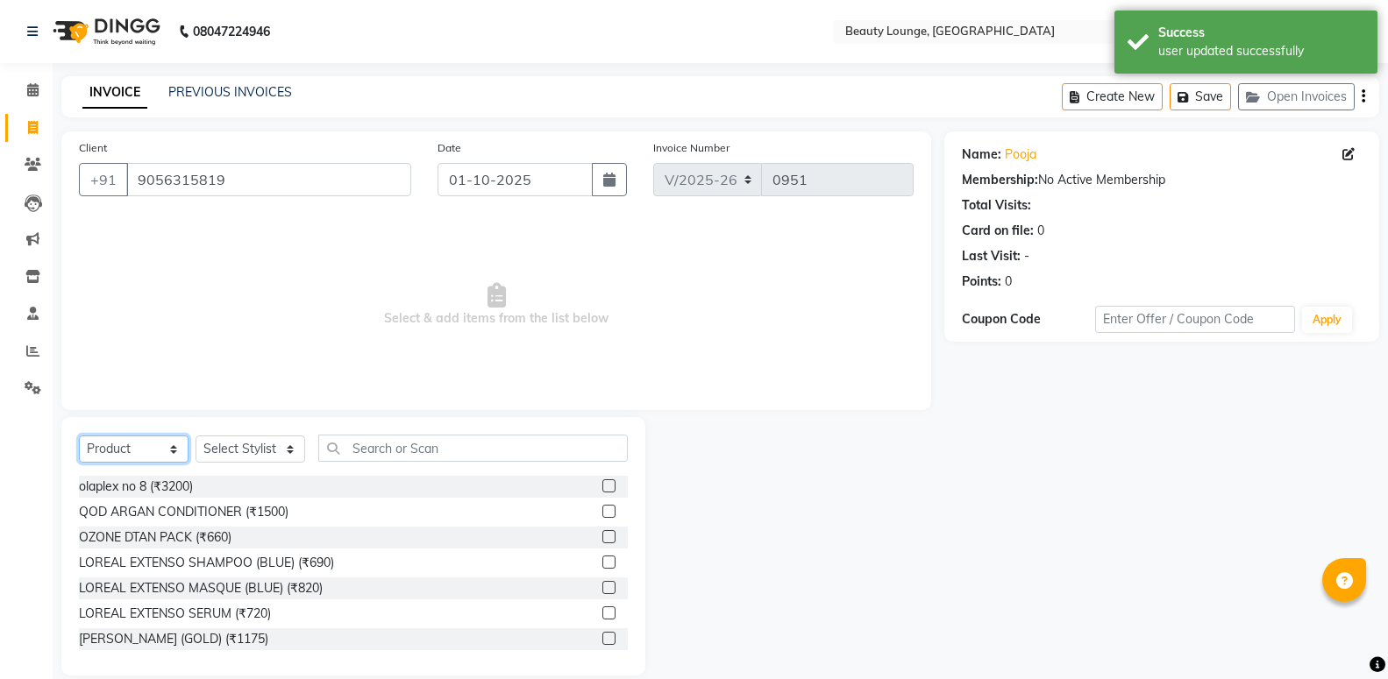
select select "service"
click option "Service" at bounding box center [0, 0] width 0 height 0
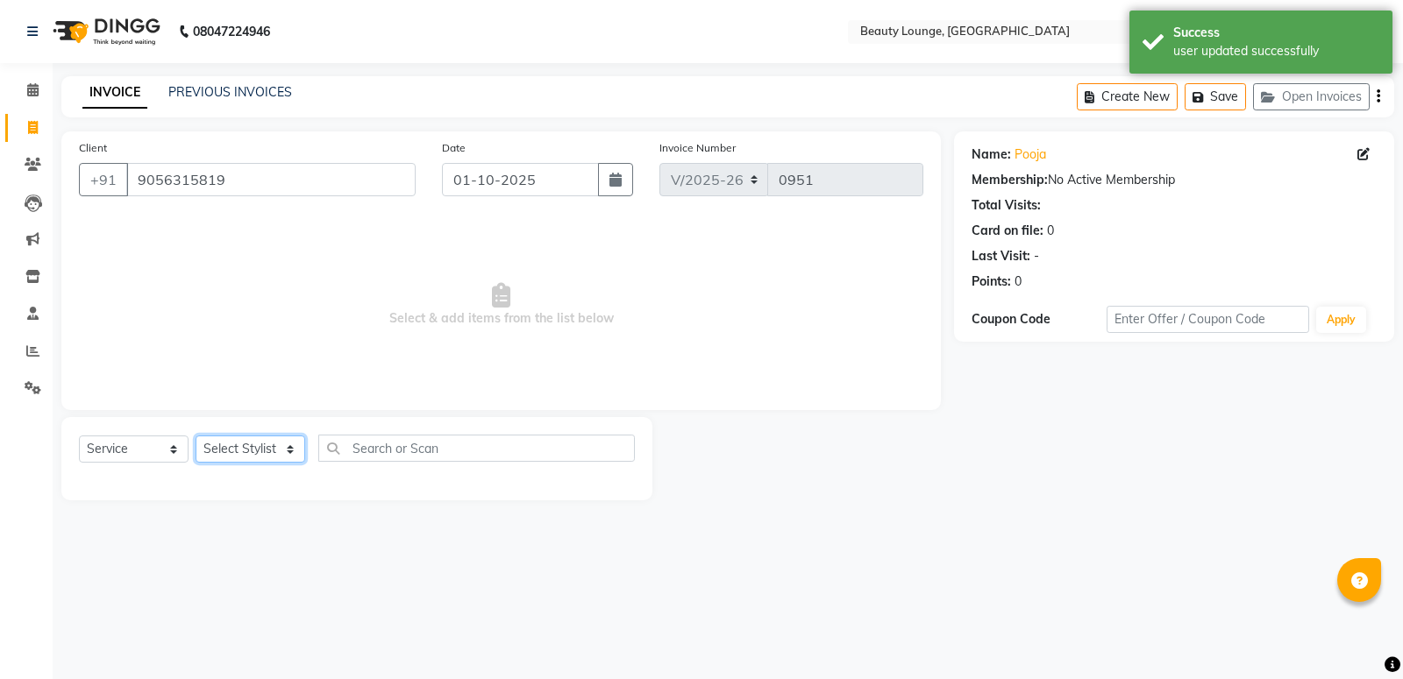
click at [196, 436] on select "Select Stylist [PERSON_NAME] [PERSON_NAME] golu [PERSON_NAME] [PERSON_NAME] [PE…" at bounding box center [251, 449] width 110 height 27
select select "90508"
click option "[PERSON_NAME]" at bounding box center [0, 0] width 0 height 0
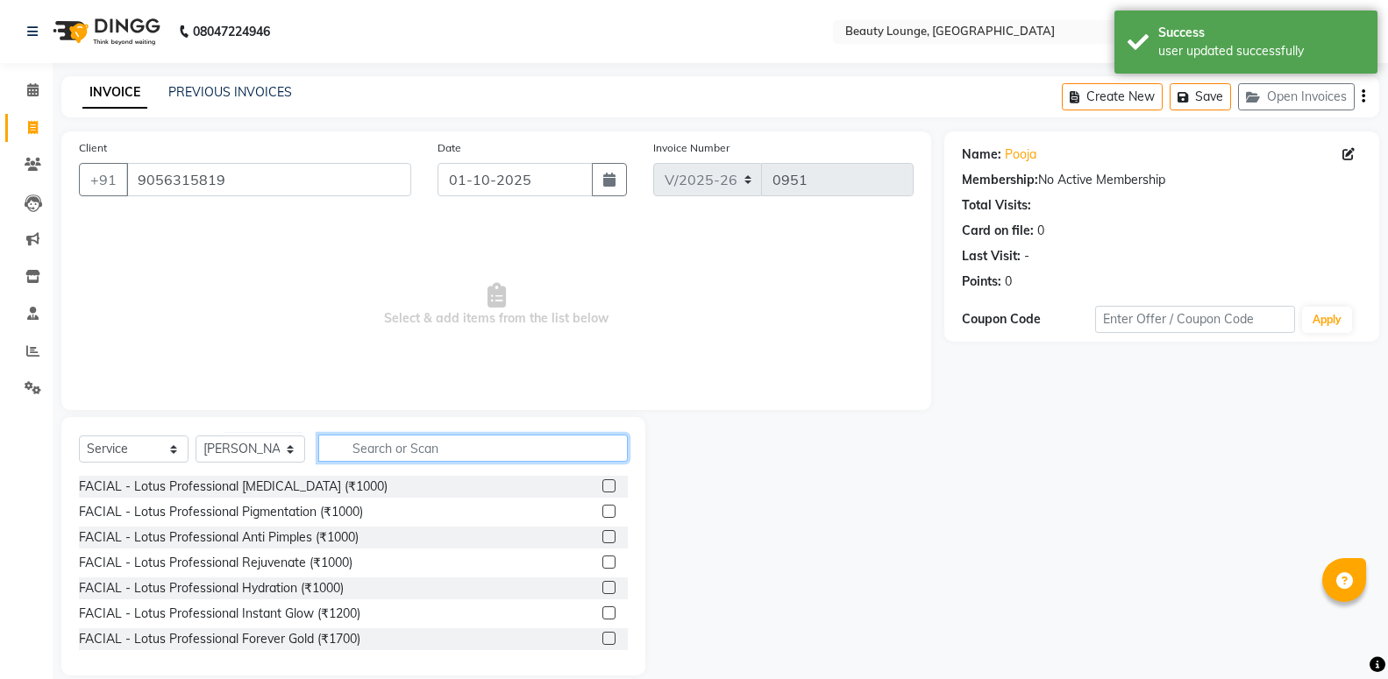
click at [403, 442] on input "text" at bounding box center [472, 448] width 309 height 27
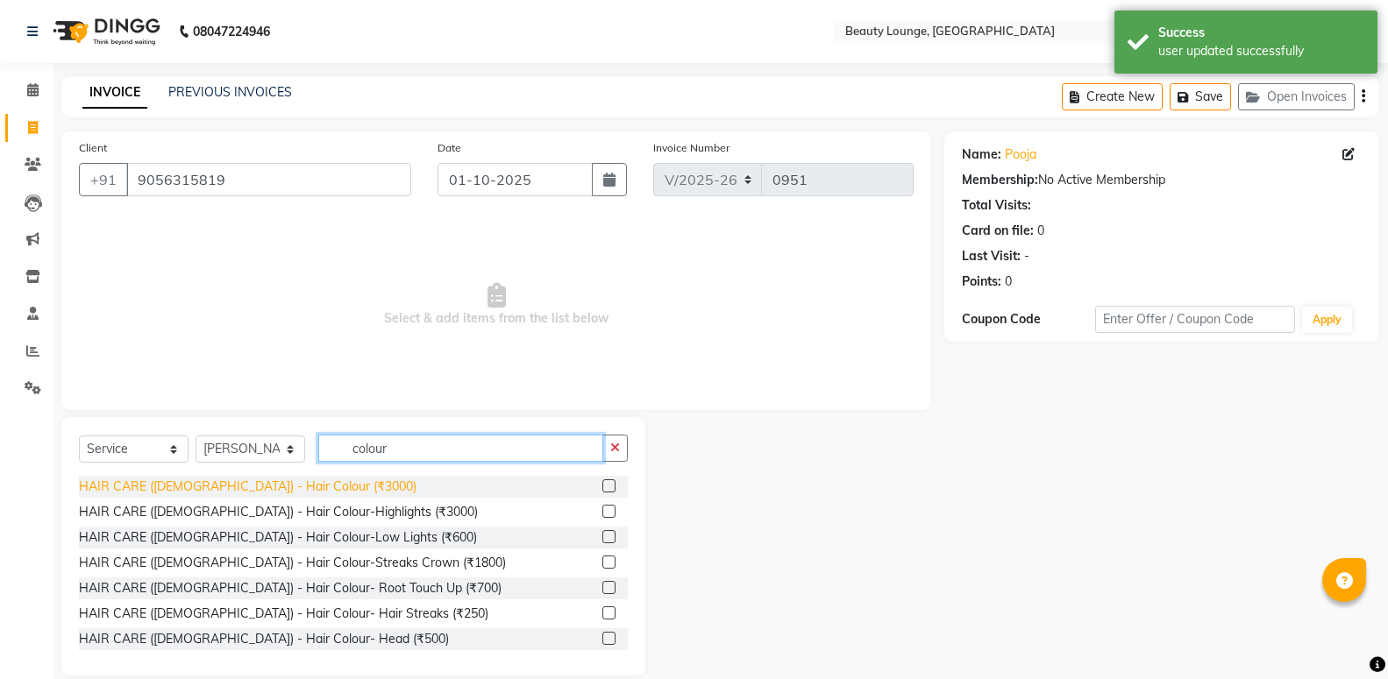
type input "colour"
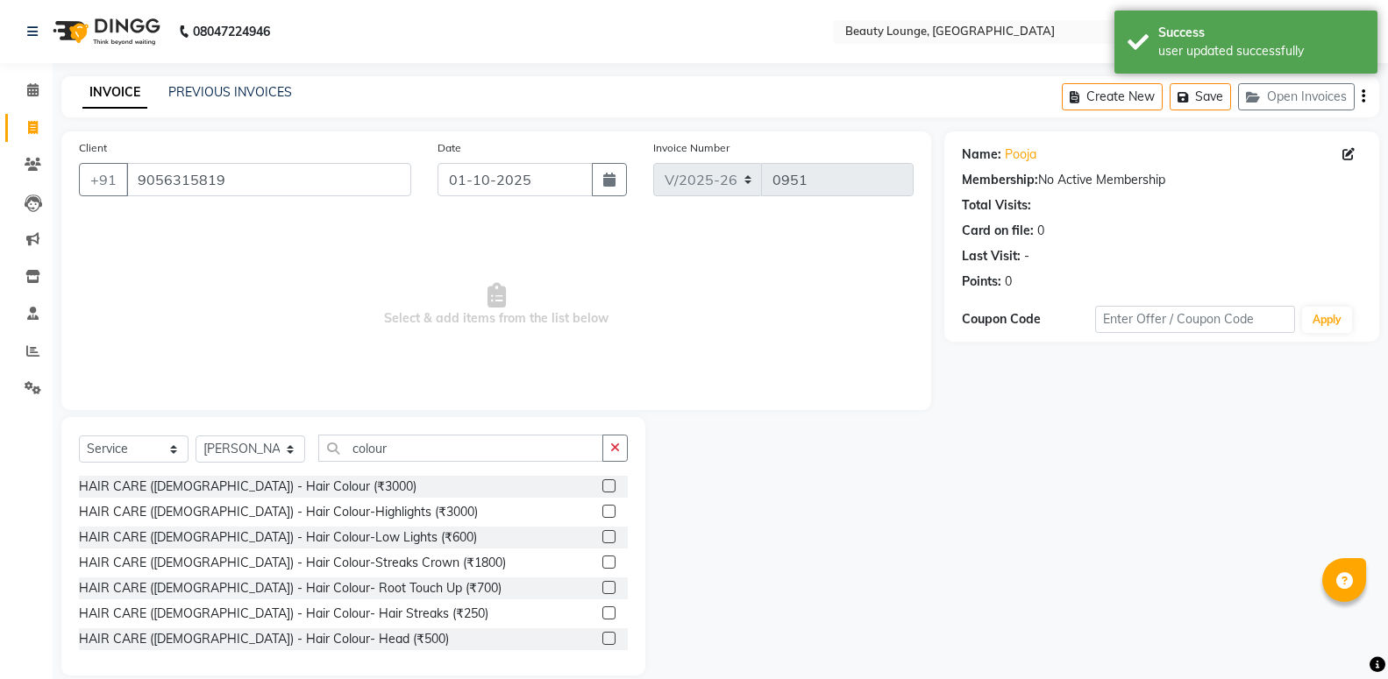
drag, startPoint x: 311, startPoint y: 490, endPoint x: 444, endPoint y: 413, distance: 154.0
click at [311, 491] on div "HAIR CARE ([DEMOGRAPHIC_DATA]) - Hair Colour (₹3000)" at bounding box center [248, 487] width 338 height 18
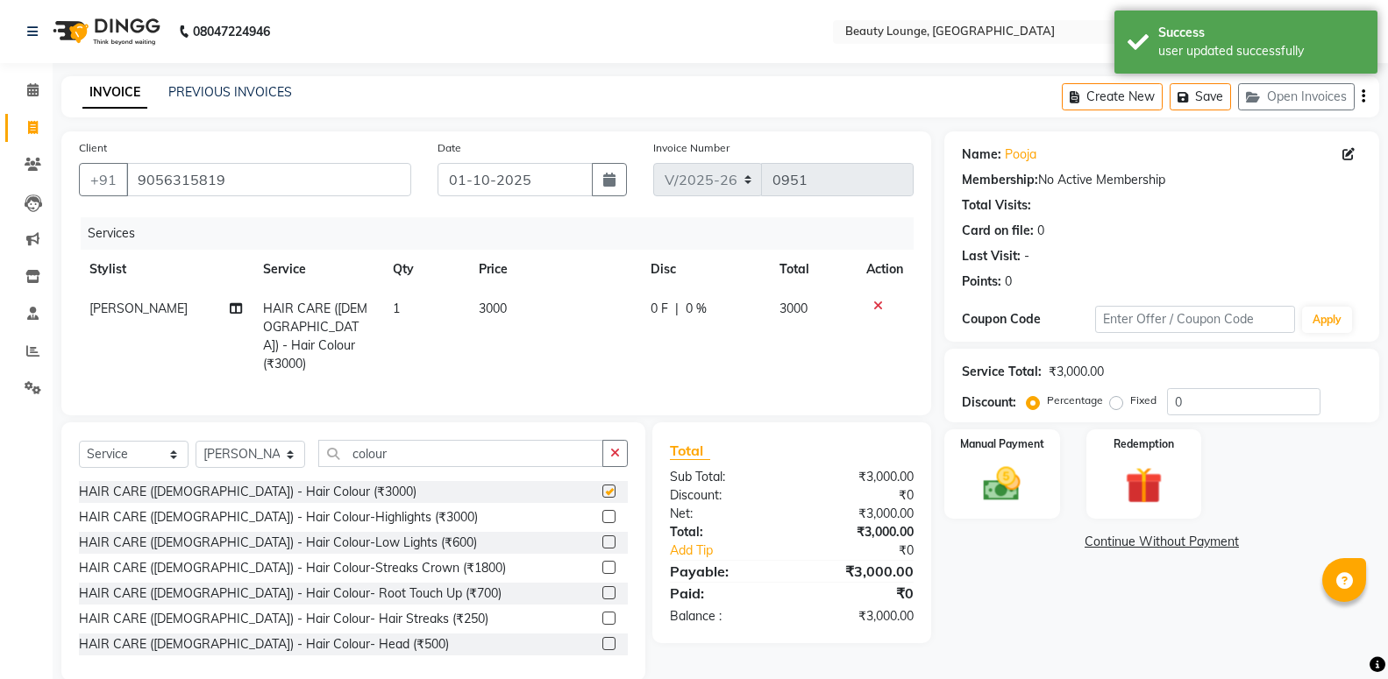
checkbox input "false"
click at [498, 309] on span "3000" at bounding box center [493, 309] width 28 height 16
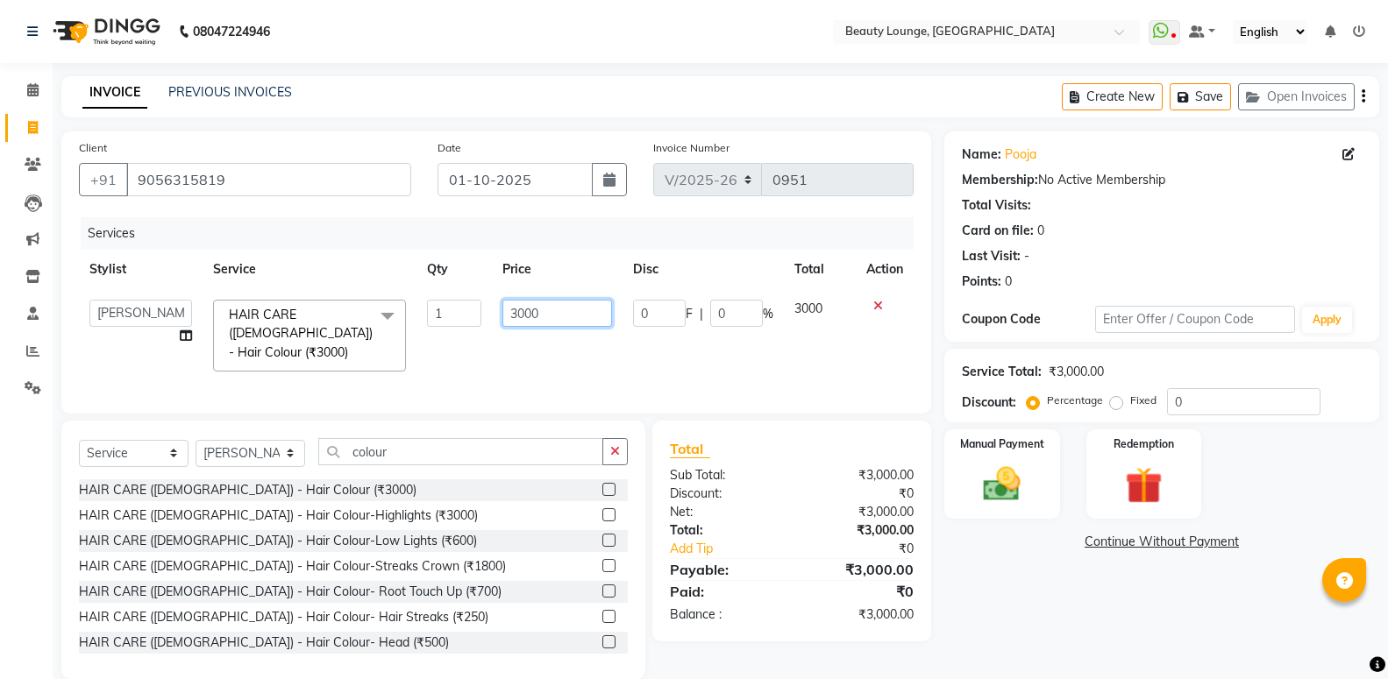
drag, startPoint x: 388, startPoint y: 302, endPoint x: 321, endPoint y: 293, distance: 68.1
click at [502, 300] on input "3000" at bounding box center [557, 313] width 110 height 27
type input "5000"
click at [515, 352] on td "5000" at bounding box center [557, 335] width 131 height 93
click at [997, 495] on img at bounding box center [1001, 484] width 62 height 45
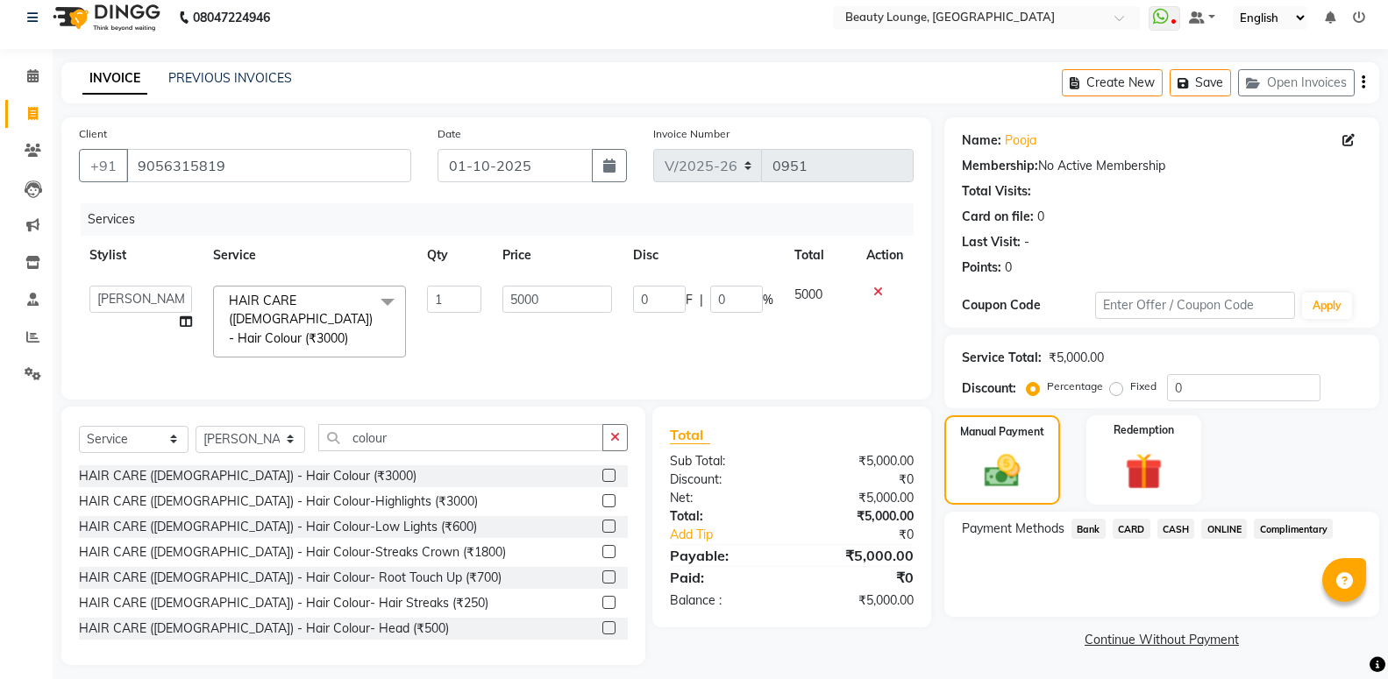
scroll to position [23, 0]
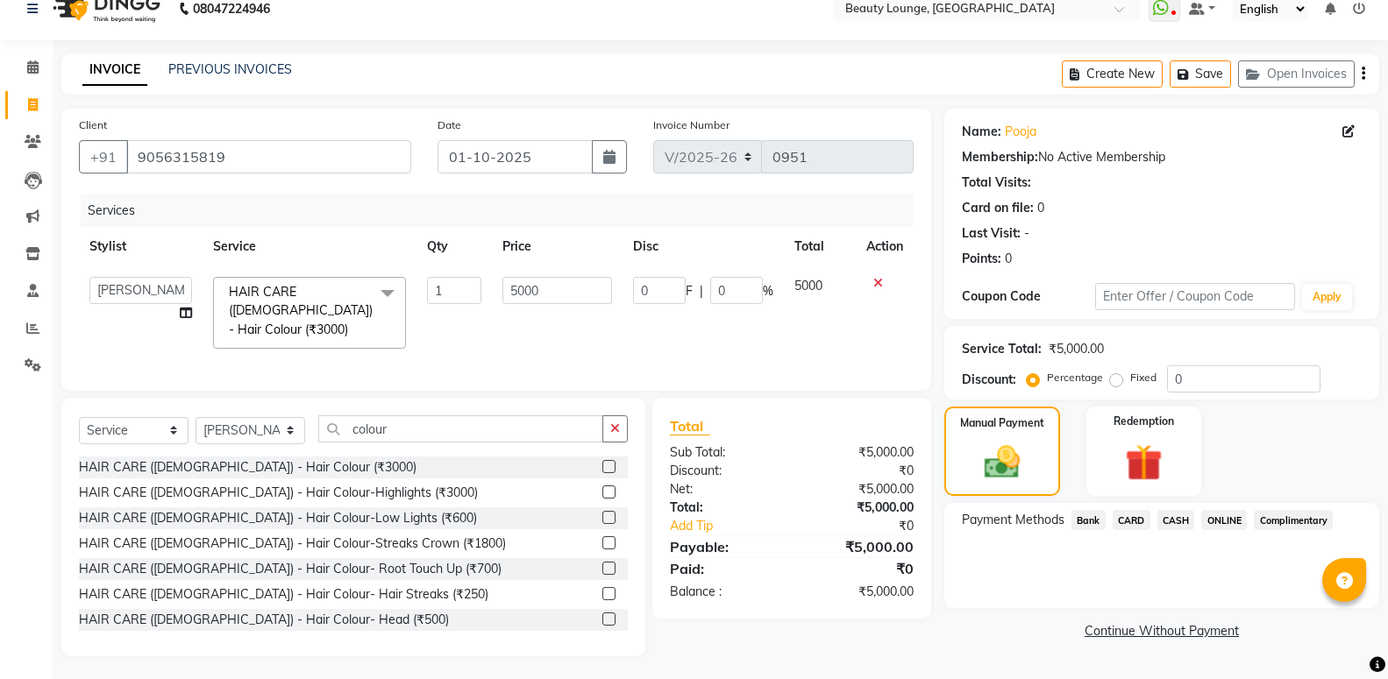
click at [1178, 520] on span "CASH" at bounding box center [1176, 520] width 38 height 20
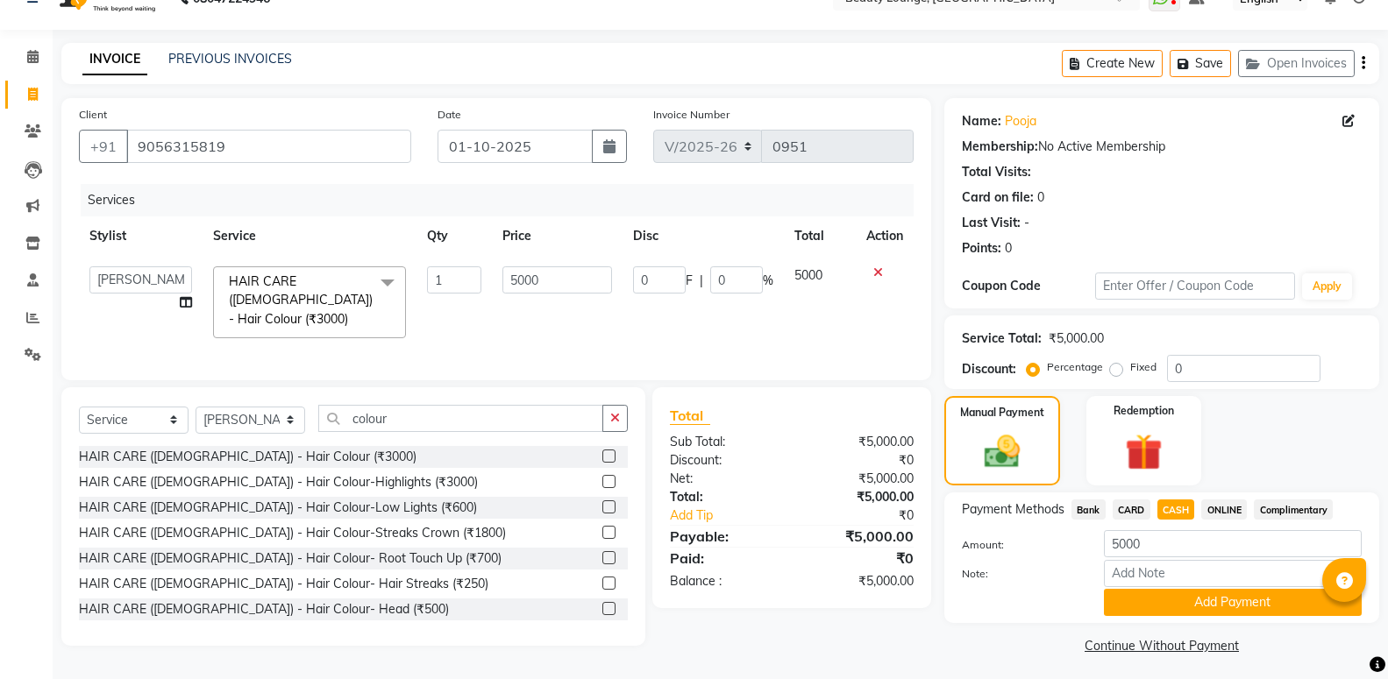
scroll to position [39, 0]
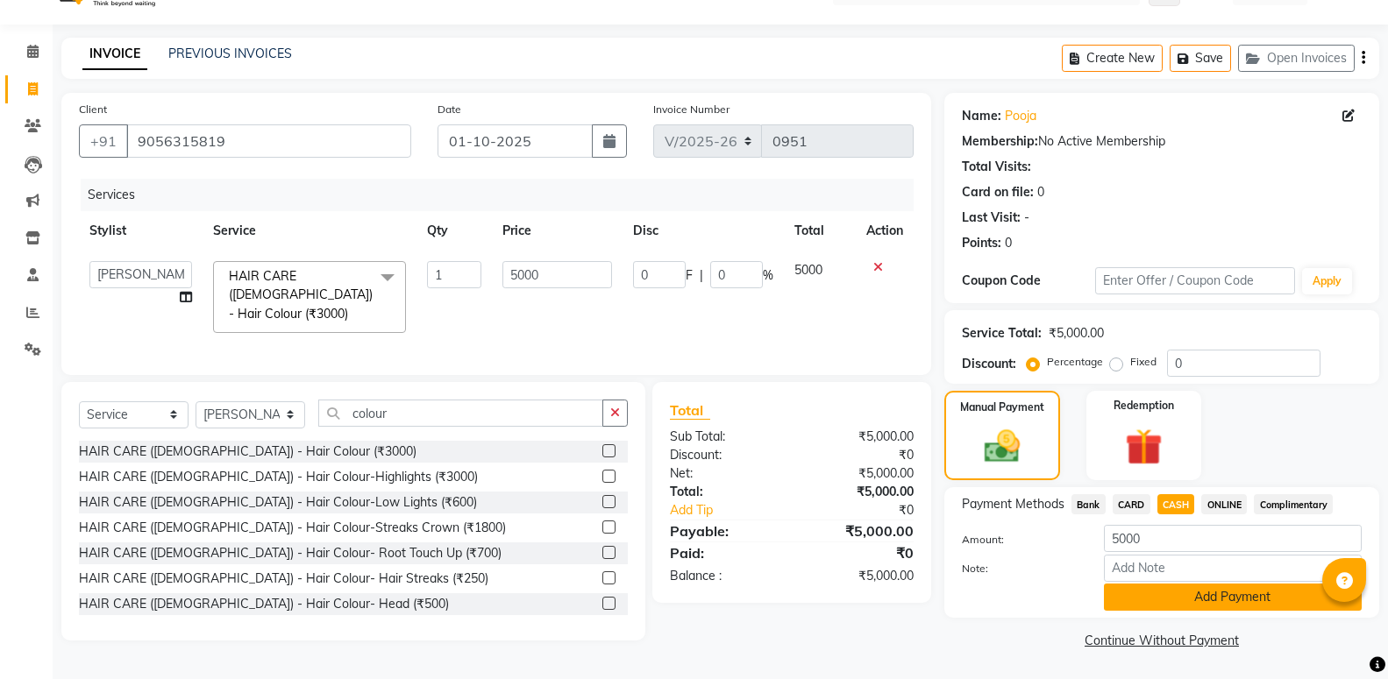
click at [1204, 594] on button "Add Payment" at bounding box center [1233, 597] width 258 height 27
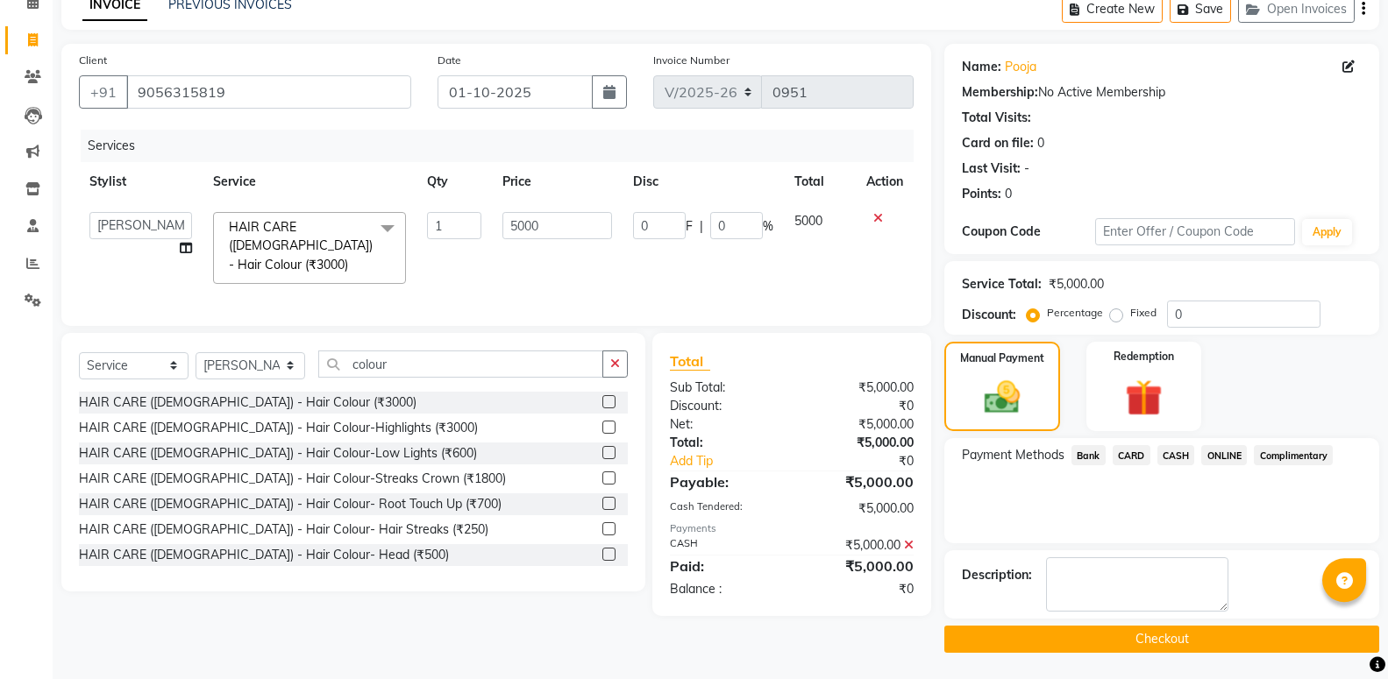
scroll to position [108, 0]
click at [1175, 637] on button "Checkout" at bounding box center [1161, 639] width 435 height 27
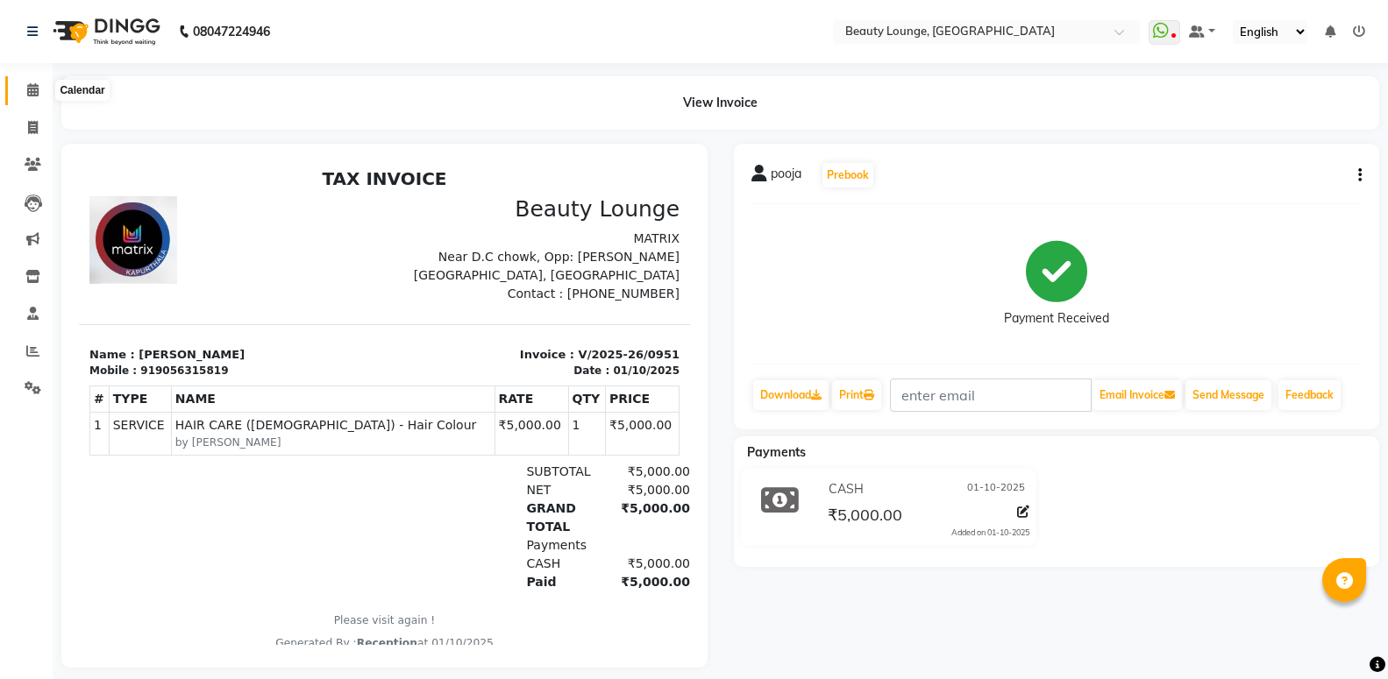
click at [32, 89] on icon at bounding box center [32, 89] width 11 height 13
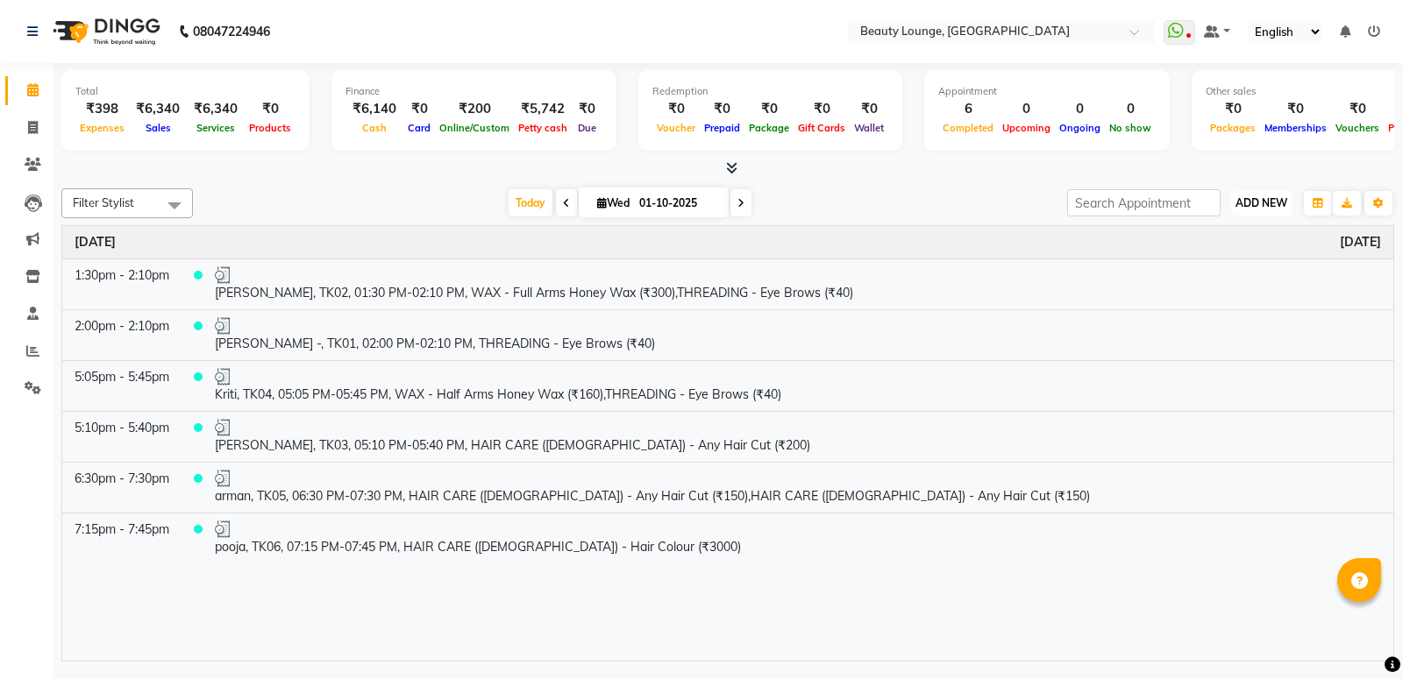
click at [1269, 210] on button "ADD NEW Toggle Dropdown" at bounding box center [1261, 203] width 60 height 25
click at [1255, 207] on span "ADD NEW" at bounding box center [1261, 202] width 52 height 13
click at [1251, 207] on span "ADD NEW" at bounding box center [1261, 202] width 52 height 13
click at [1209, 273] on link "Add Expense" at bounding box center [1221, 281] width 139 height 23
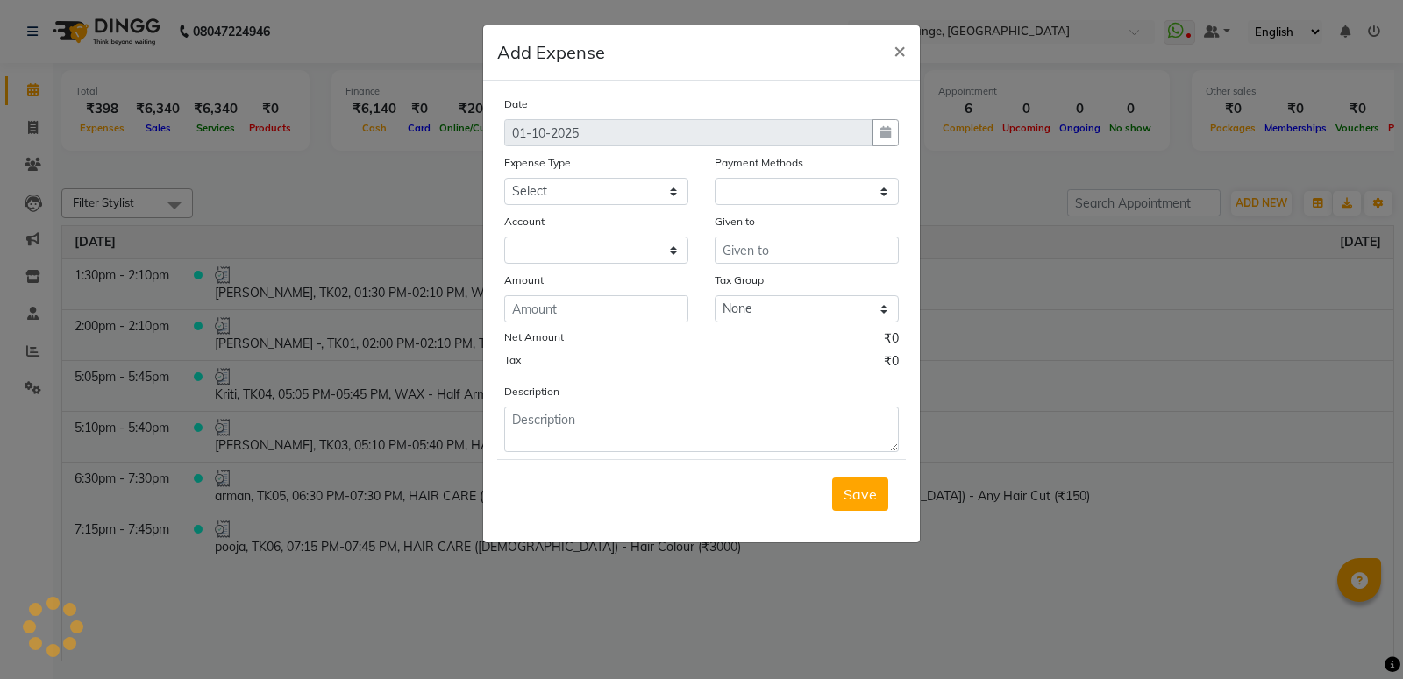
select select
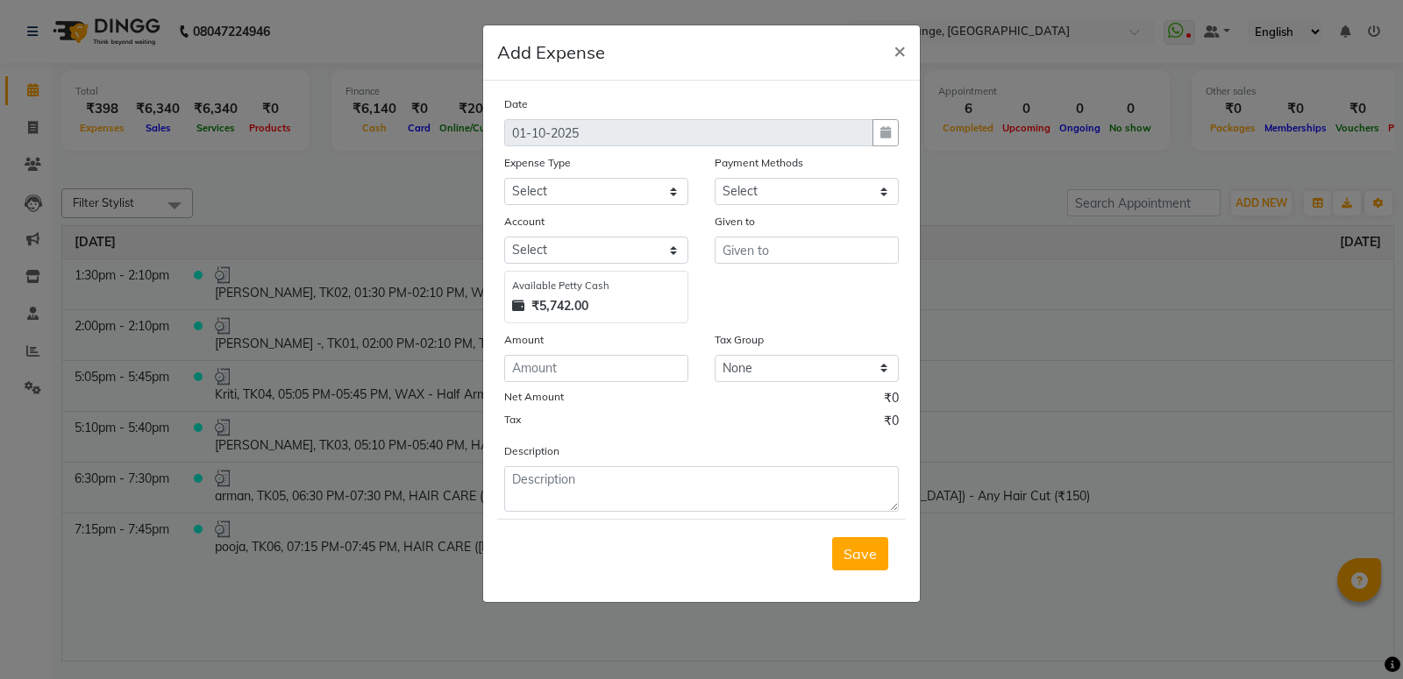
select select "1"
select select "2528"
click at [563, 380] on input "number" at bounding box center [596, 368] width 184 height 27
type input "5742"
click at [601, 179] on select "Select Advance Salary Bank charges Car maintenance Cash transfer to bank Cash t…" at bounding box center [596, 191] width 184 height 27
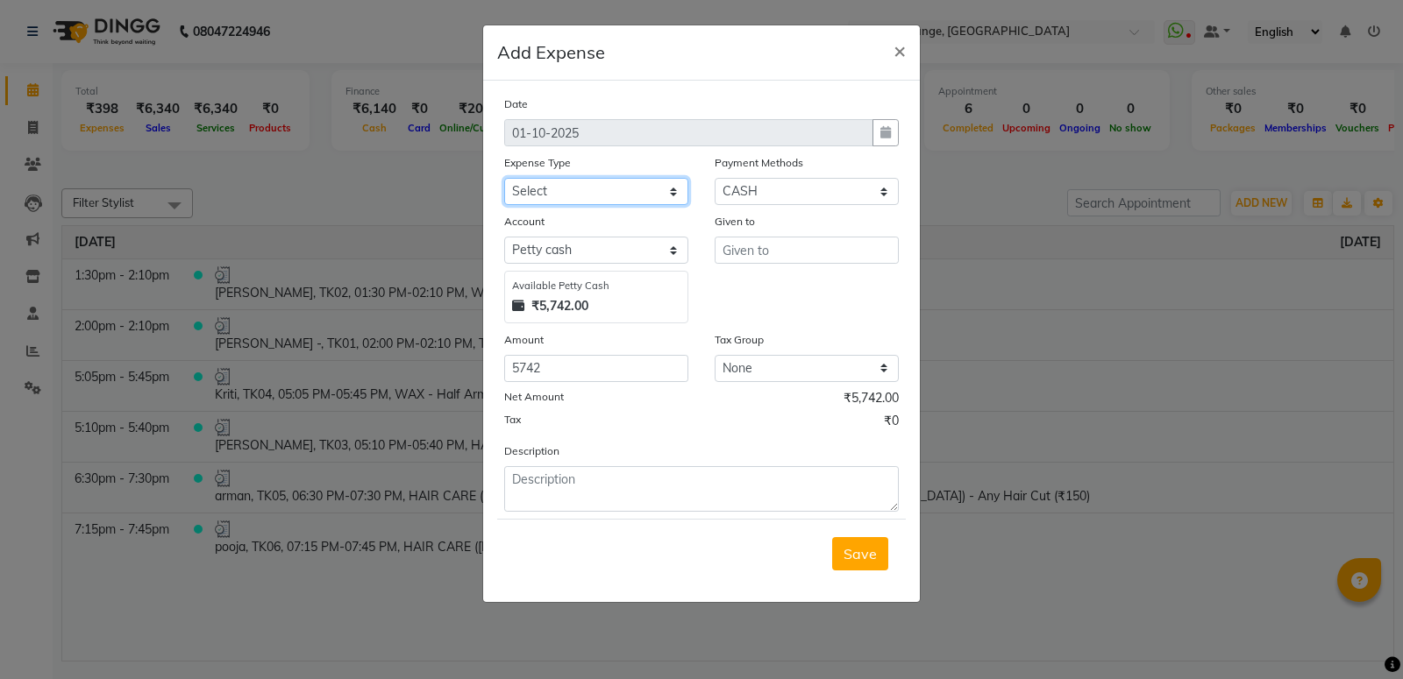
select select "13"
click option "Cash transfer to hub" at bounding box center [0, 0] width 0 height 0
click at [748, 250] on input "text" at bounding box center [807, 250] width 184 height 27
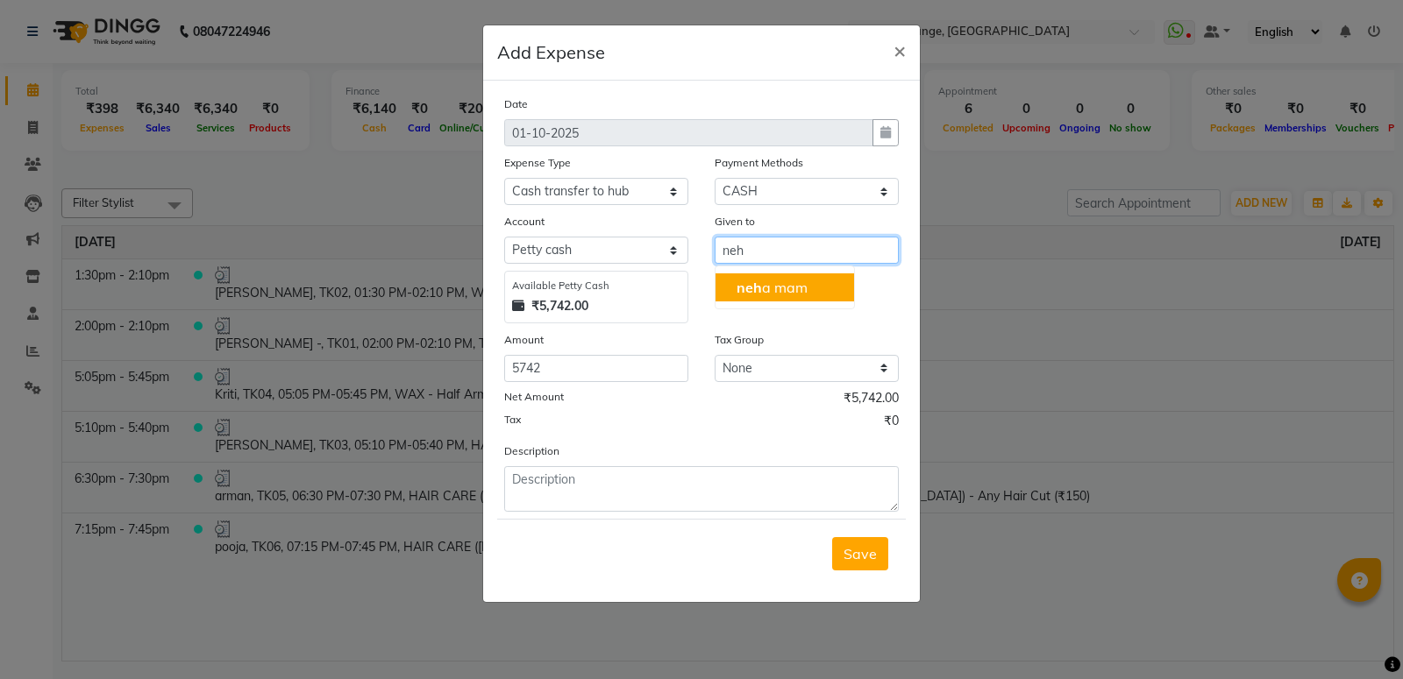
click at [770, 288] on ngb-highlight "neh a mam" at bounding box center [771, 288] width 71 height 18
type input "neha mam"
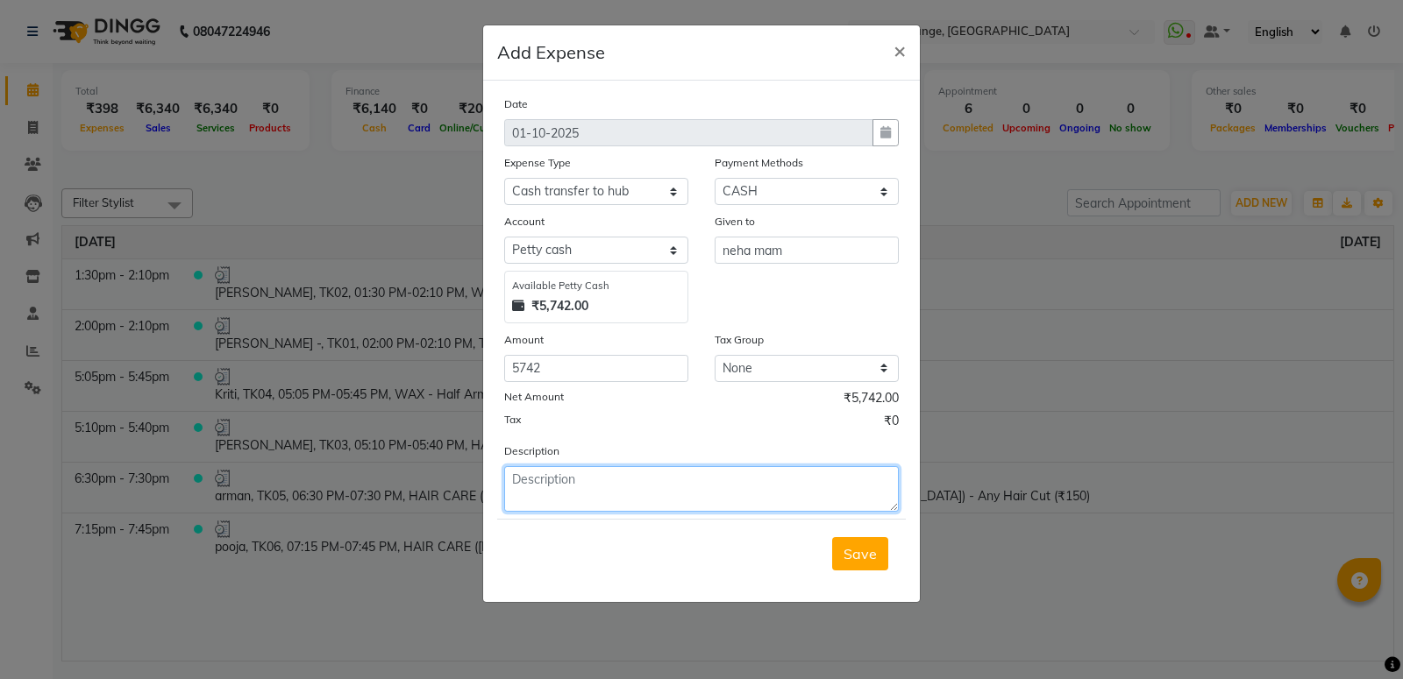
click at [567, 479] on textarea at bounding box center [701, 489] width 395 height 46
type textarea "[PERSON_NAME] cash"
click at [863, 563] on span "Save" at bounding box center [859, 554] width 33 height 18
